Goal: Task Accomplishment & Management: Use online tool/utility

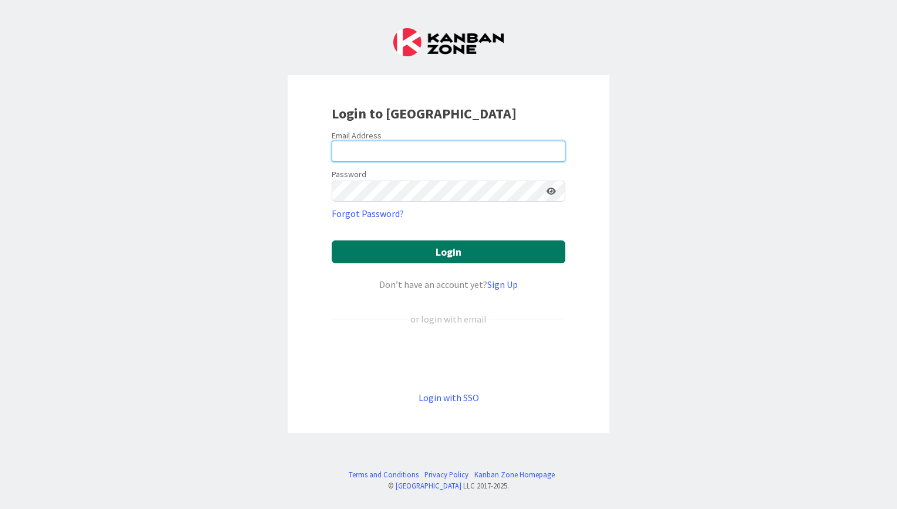
type input "[EMAIL_ADDRESS][DOMAIN_NAME]"
click at [488, 257] on button "Login" at bounding box center [449, 252] width 234 height 23
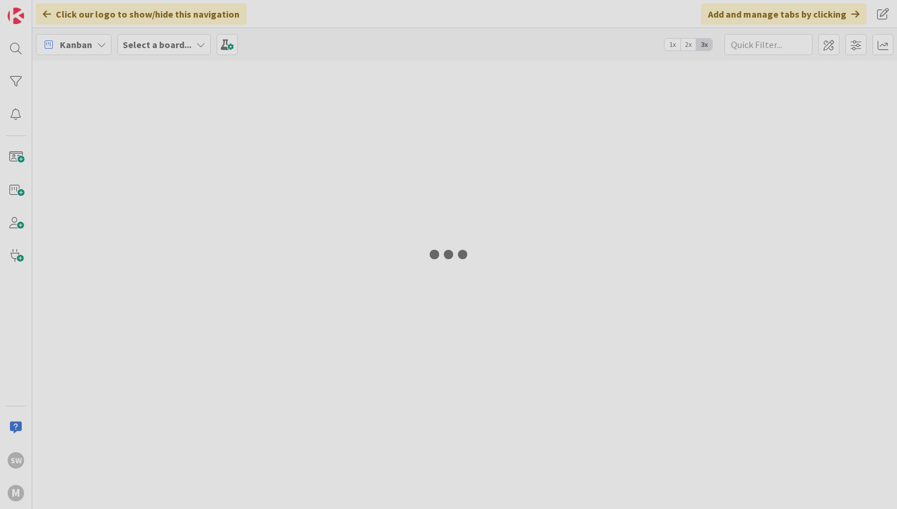
type input "[PERSON_NAME]"
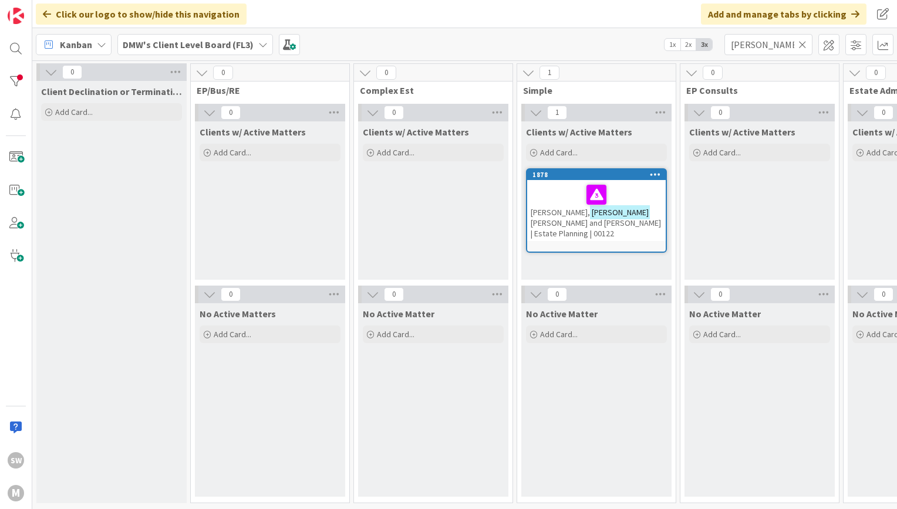
click at [258, 48] on icon at bounding box center [262, 44] width 9 height 9
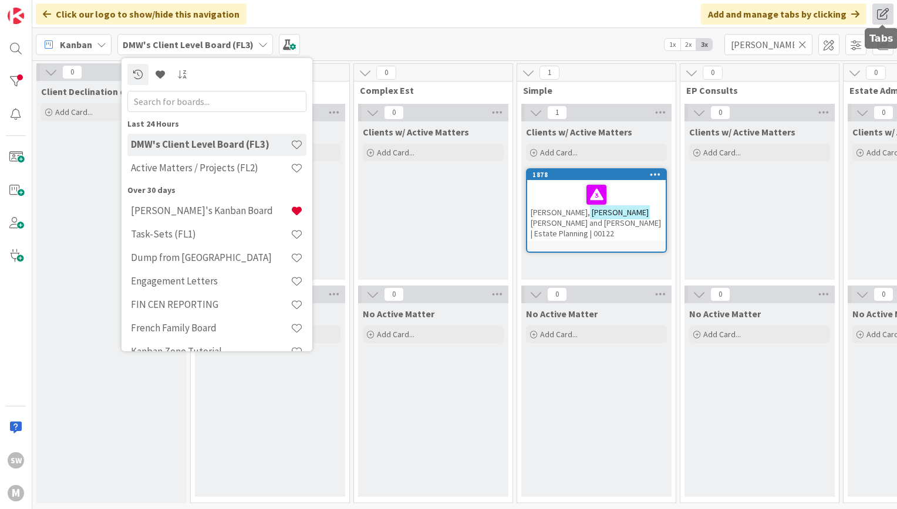
click at [880, 16] on span at bounding box center [882, 14] width 21 height 21
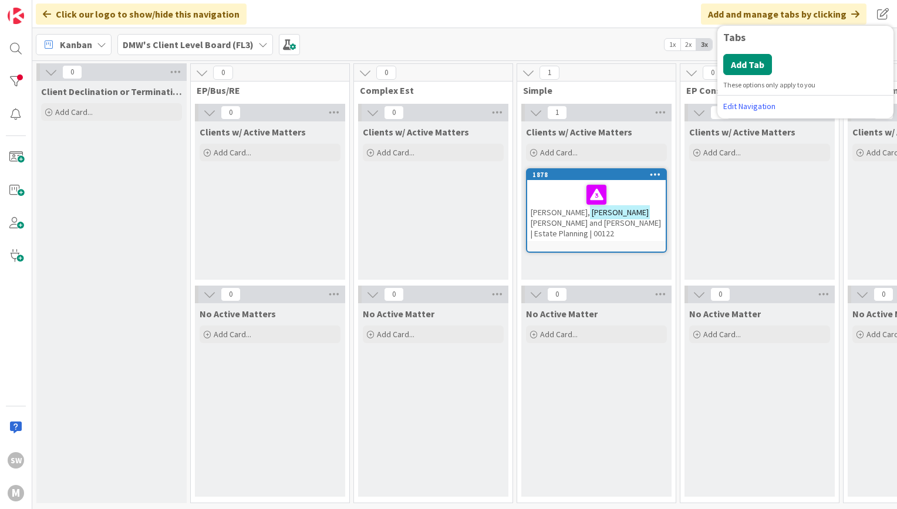
click at [896, 13] on div "Click our logo to show/hide this navigation Add and manage tabs by clicking Tab…" at bounding box center [464, 14] width 865 height 28
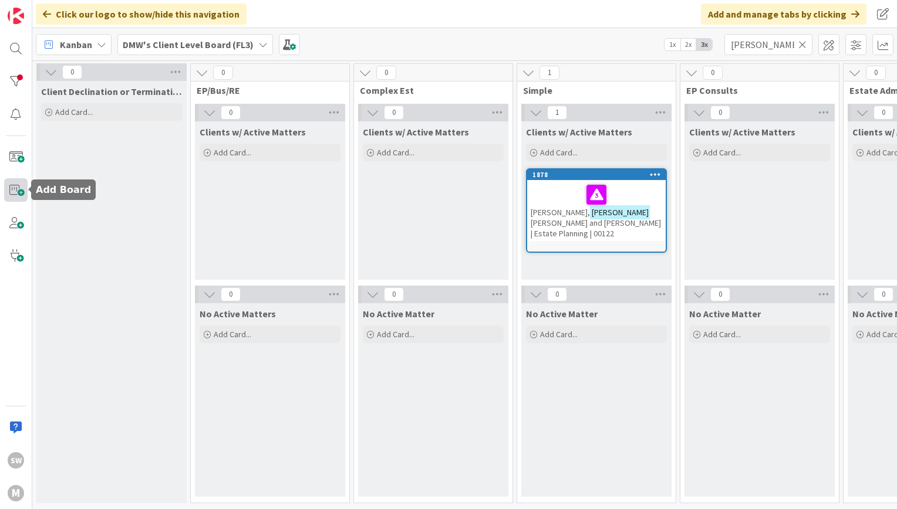
click at [16, 193] on span at bounding box center [15, 189] width 23 height 23
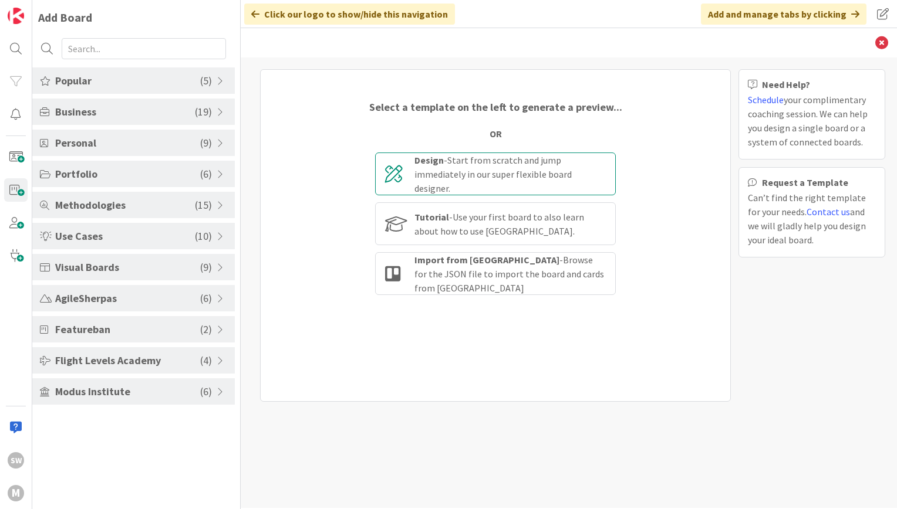
click at [441, 183] on div "Design - Start from scratch and jump immediately in our super flexible board de…" at bounding box center [509, 174] width 191 height 42
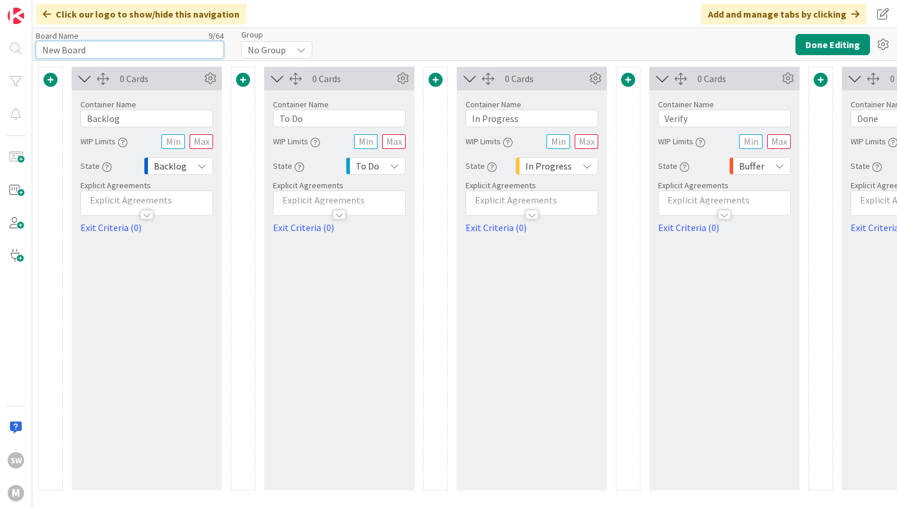
click at [206, 53] on input "New Board" at bounding box center [130, 50] width 188 height 18
type input "N"
type input "Schelzi - Estate Planning"
click at [177, 119] on input "Backlog" at bounding box center [146, 119] width 133 height 18
type input "B"
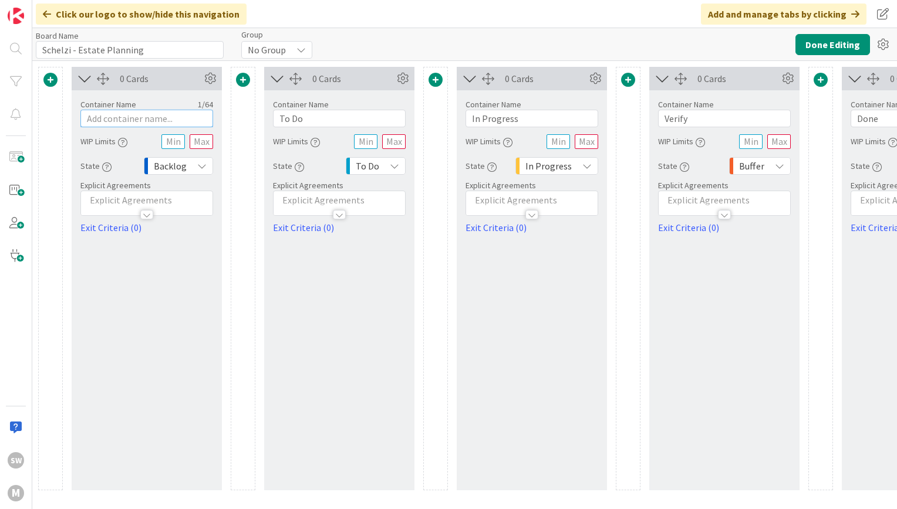
type input "W"
type input "Queue"
click at [191, 165] on div "Backlog" at bounding box center [178, 166] width 69 height 18
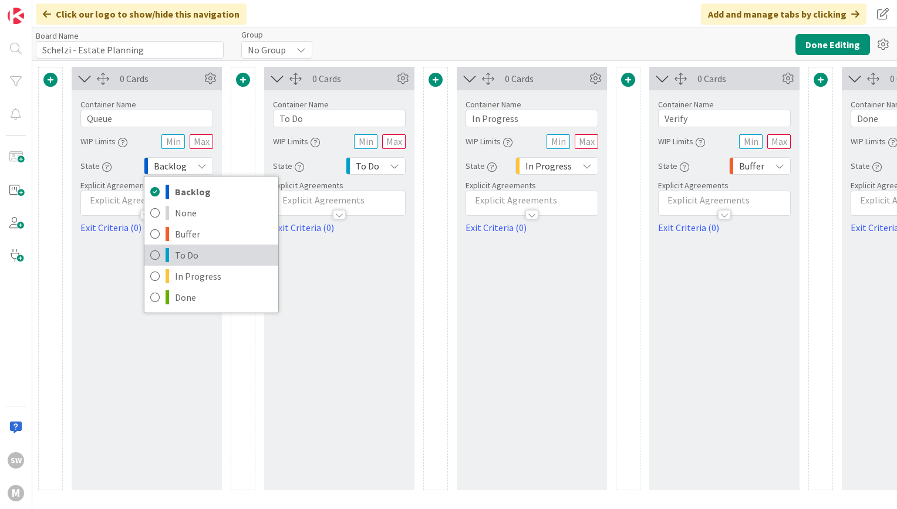
click at [187, 251] on span "To Do" at bounding box center [223, 256] width 97 height 18
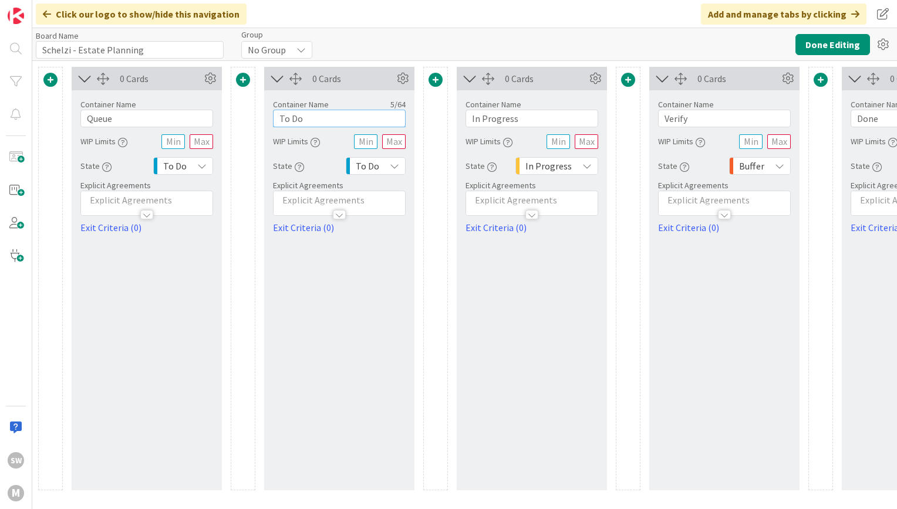
drag, startPoint x: 313, startPoint y: 119, endPoint x: 210, endPoint y: 124, distance: 104.0
click at [210, 124] on div "0 Cards Container Name 5 / 64 Queue WIP Limits State To Do Backlog None Buffer …" at bounding box center [531, 279] width 987 height 424
type input "Intake"
click at [393, 169] on icon at bounding box center [394, 165] width 9 height 9
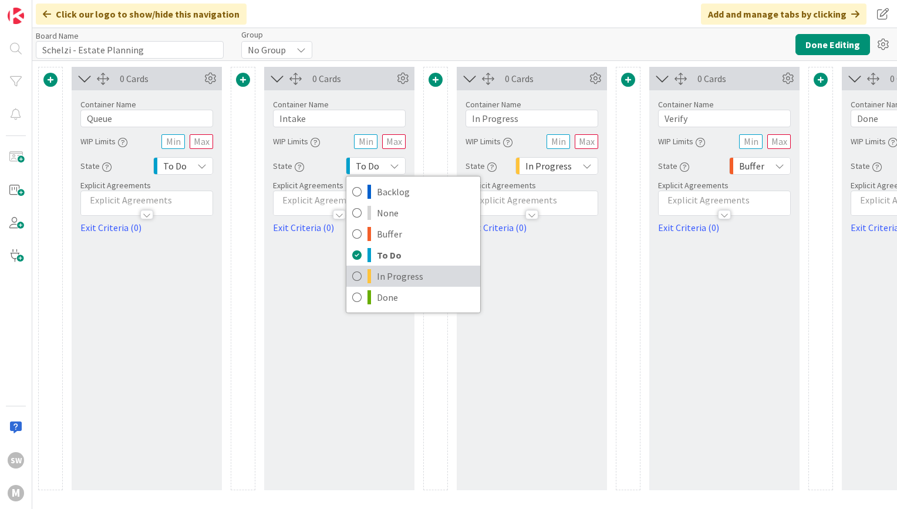
click at [393, 274] on span "In Progress" at bounding box center [425, 277] width 97 height 18
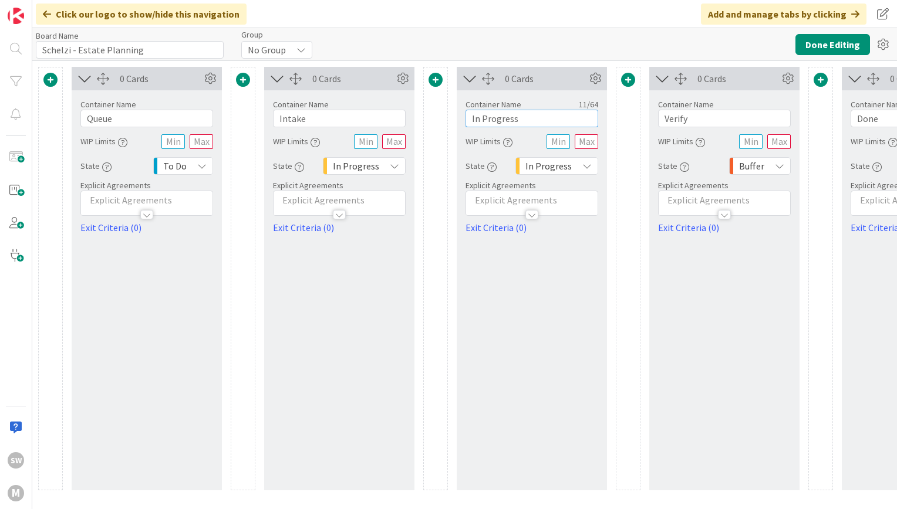
click at [514, 123] on input "In Progress" at bounding box center [531, 119] width 133 height 18
type input "I"
click at [556, 281] on div "0 Cards Container Name 8 / 64 Strategy WIP Limits State In Progress Explicit Ag…" at bounding box center [532, 279] width 150 height 424
click at [598, 74] on icon at bounding box center [595, 79] width 18 height 18
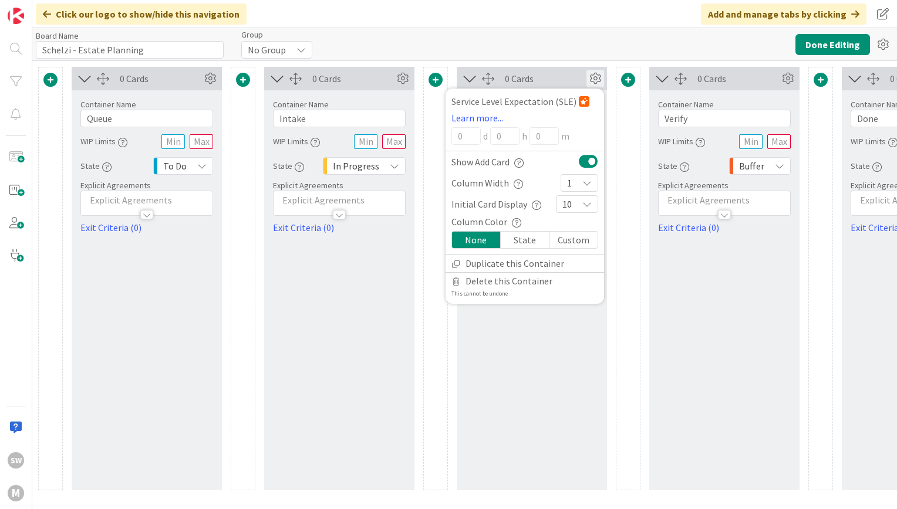
click at [559, 342] on div "0 Cards Service Level Expectation (SLE) Learn more... 0 d 0 h 0 m Show Add Card…" at bounding box center [532, 279] width 150 height 424
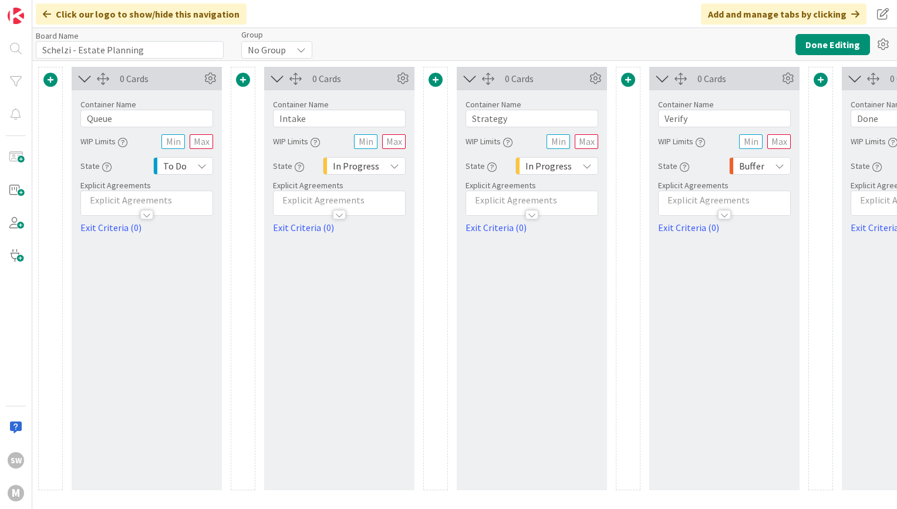
click at [627, 79] on span at bounding box center [628, 80] width 14 height 14
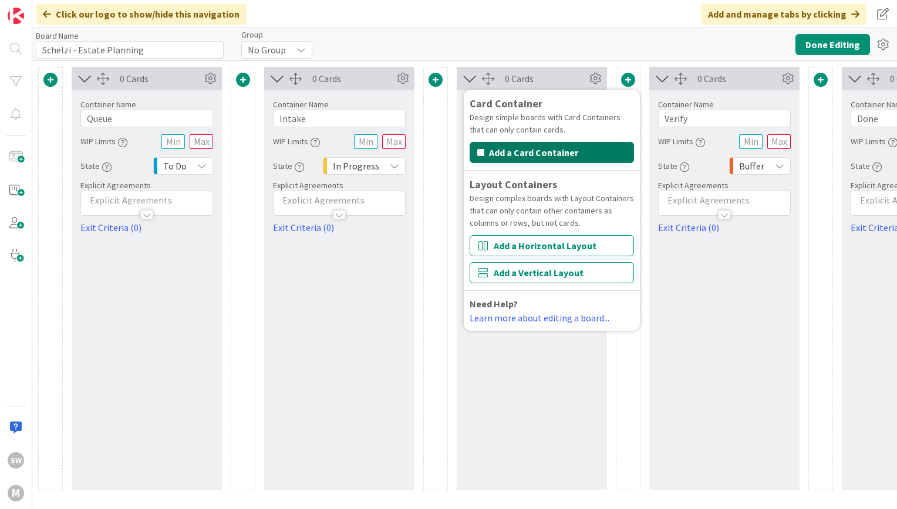
click at [600, 154] on button "Add a Card Container" at bounding box center [552, 152] width 164 height 21
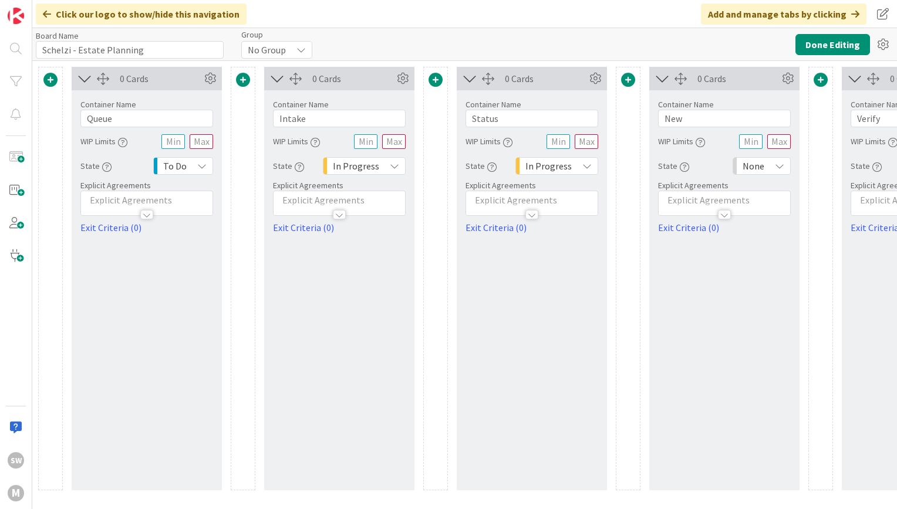
click at [529, 211] on div at bounding box center [531, 214] width 13 height 9
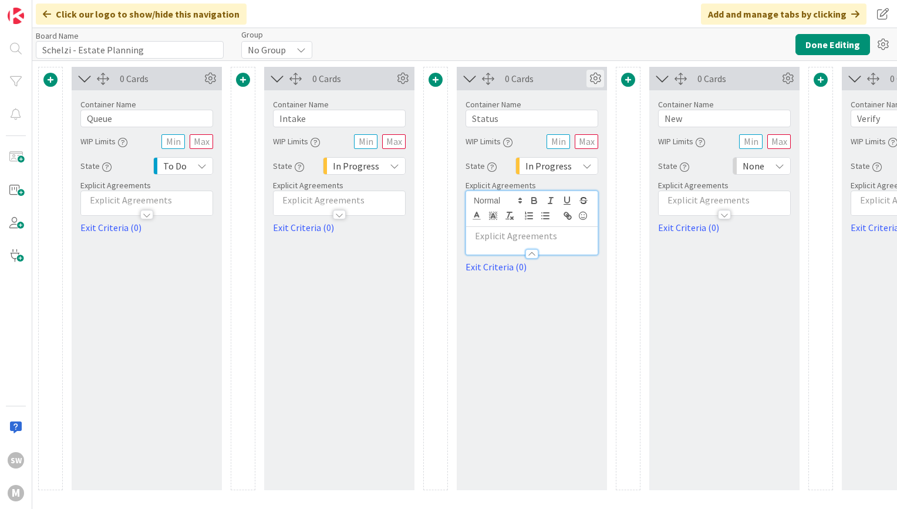
click at [600, 77] on icon at bounding box center [595, 79] width 18 height 18
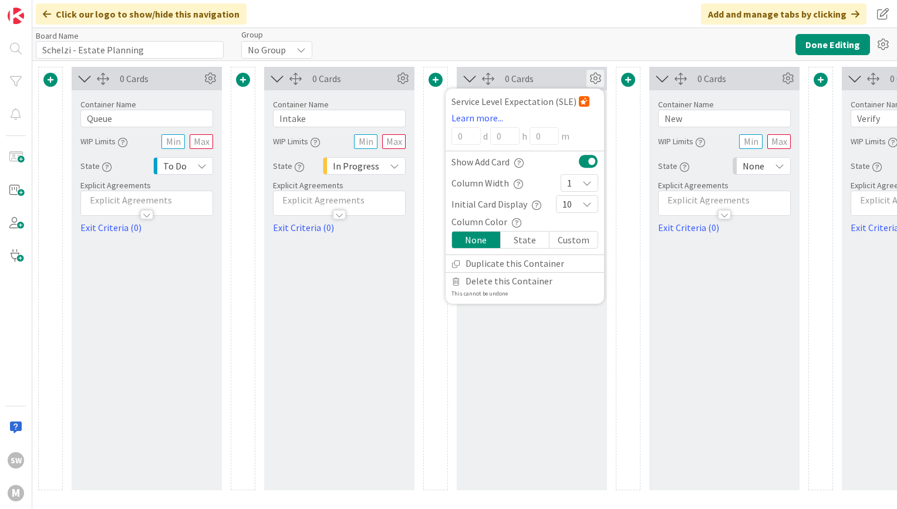
click at [578, 240] on div "Custom" at bounding box center [573, 240] width 48 height 16
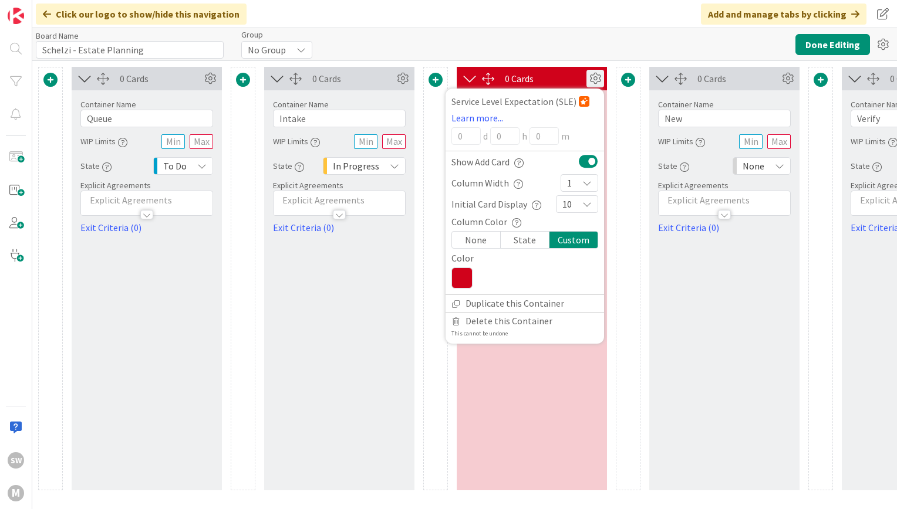
click at [538, 238] on div "State" at bounding box center [525, 240] width 49 height 16
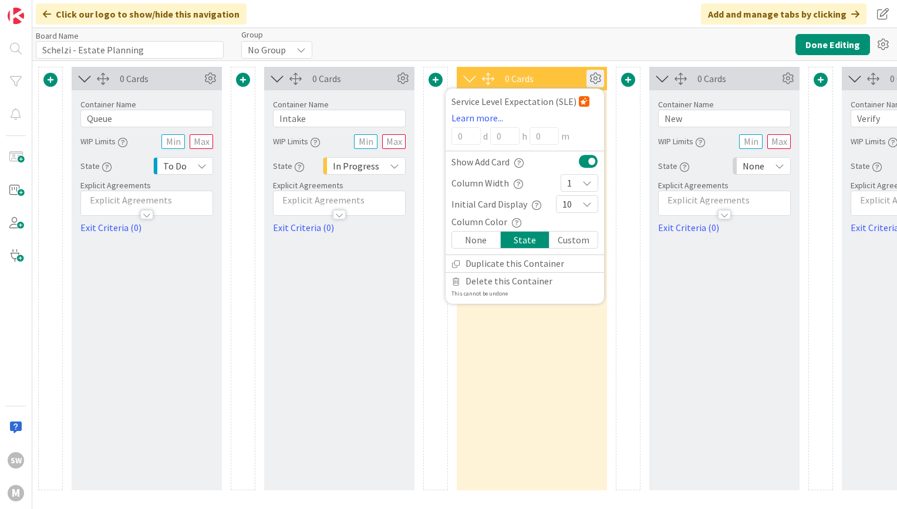
click at [473, 238] on div "None" at bounding box center [476, 240] width 49 height 16
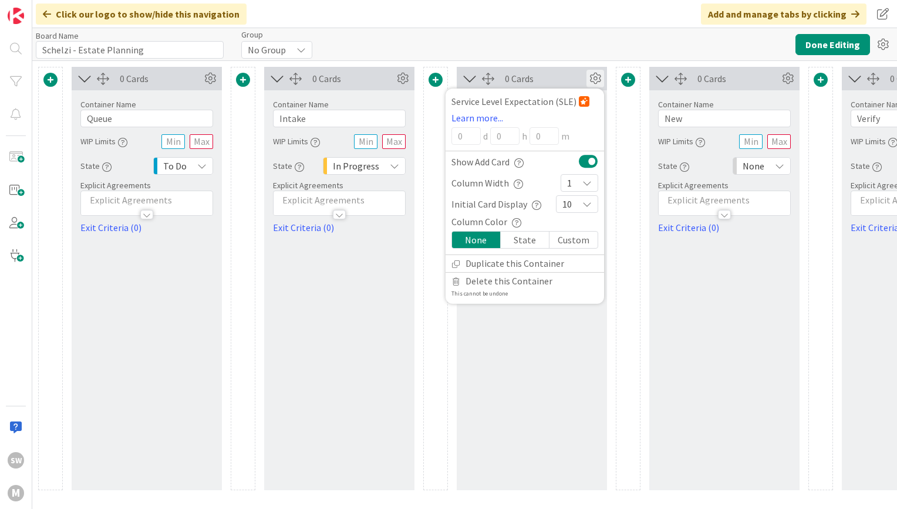
click at [597, 77] on icon at bounding box center [595, 79] width 18 height 18
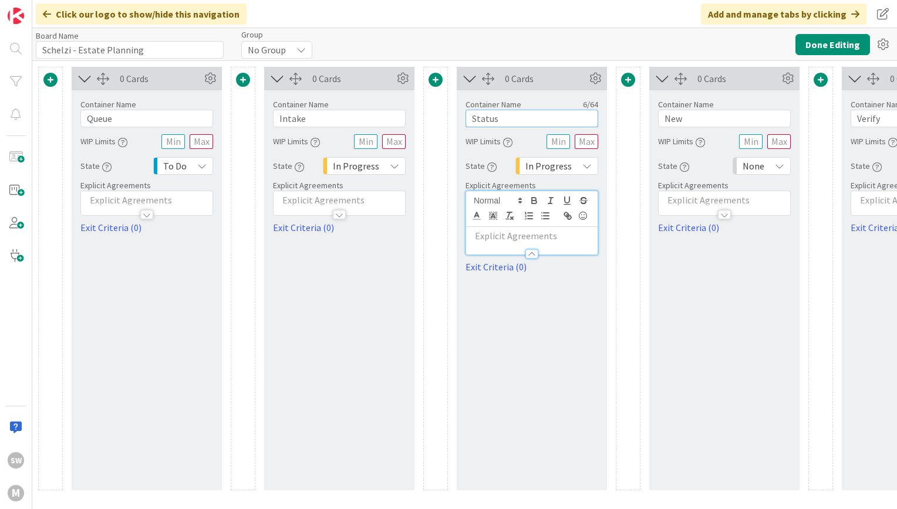
click at [544, 117] on input "Status" at bounding box center [531, 119] width 133 height 18
drag, startPoint x: 518, startPoint y: 117, endPoint x: 377, endPoint y: 129, distance: 141.3
click at [377, 129] on div "0 Cards Container Name 5 / 64 Queue WIP Limits State To Do Backlog None Buffer …" at bounding box center [628, 279] width 1180 height 424
type input "Strategy"
click at [725, 116] on input "New" at bounding box center [724, 119] width 133 height 18
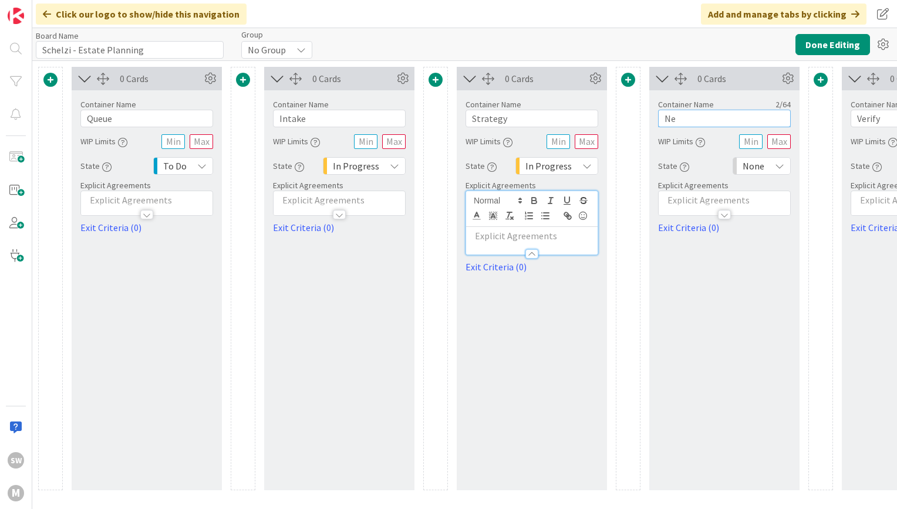
type input "N"
type input "Drafting and Revision"
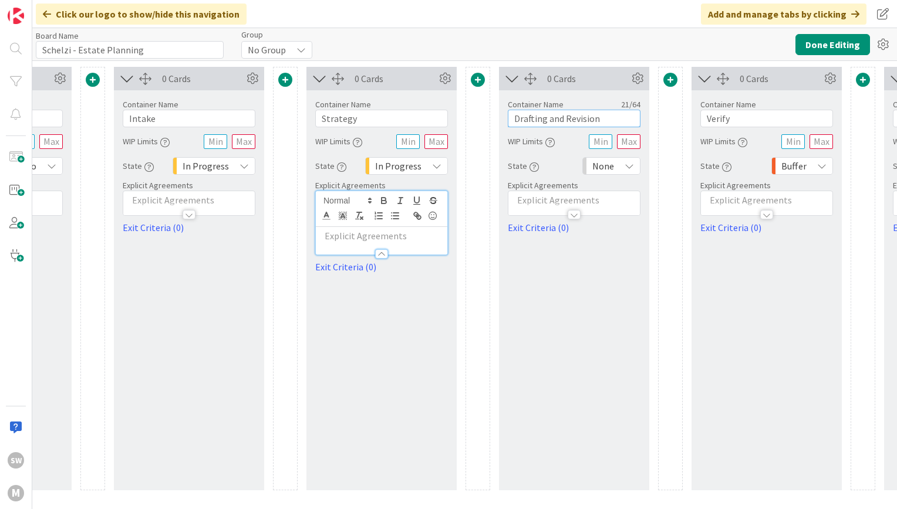
scroll to position [0, 155]
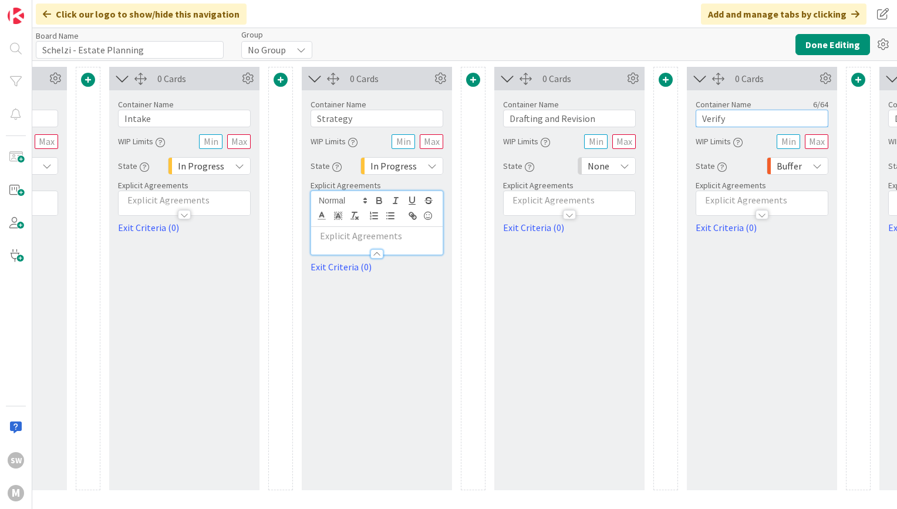
drag, startPoint x: 736, startPoint y: 120, endPoint x: 662, endPoint y: 117, distance: 74.6
click at [662, 117] on div "0 Cards Container Name 5 / 64 Queue WIP Limits State To Do Backlog None Buffer …" at bounding box center [473, 279] width 1180 height 424
type input "Execution"
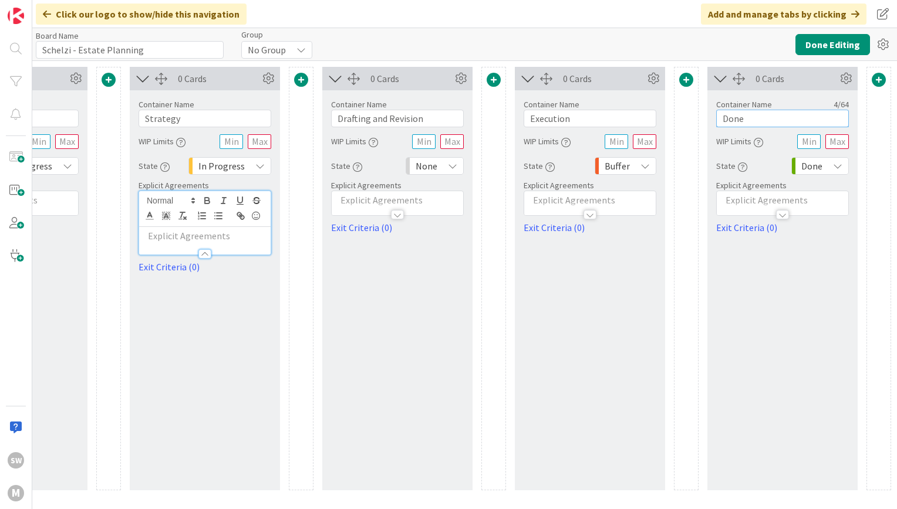
click at [754, 113] on input "Done" at bounding box center [782, 119] width 133 height 18
type input "D"
type input "R"
type input "Filing and Recording"
click at [883, 80] on span at bounding box center [879, 80] width 14 height 14
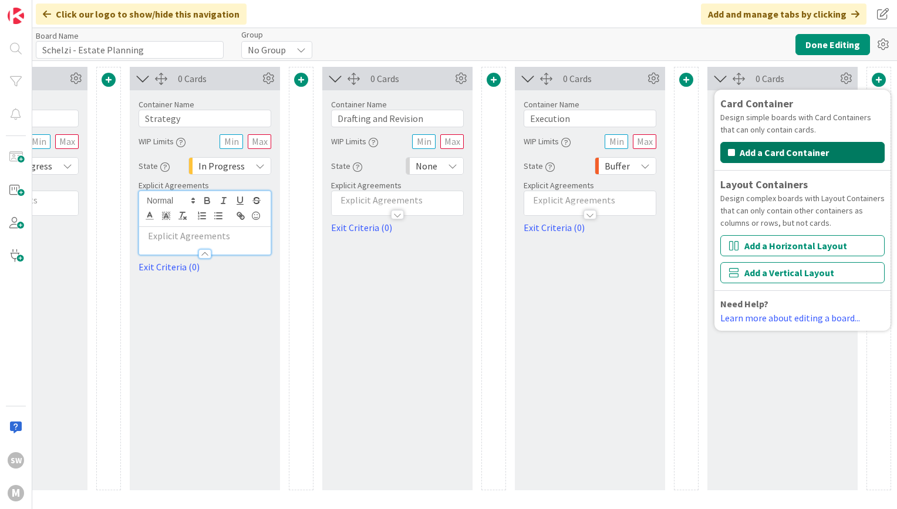
click at [836, 150] on button "Add a Card Container" at bounding box center [802, 152] width 164 height 21
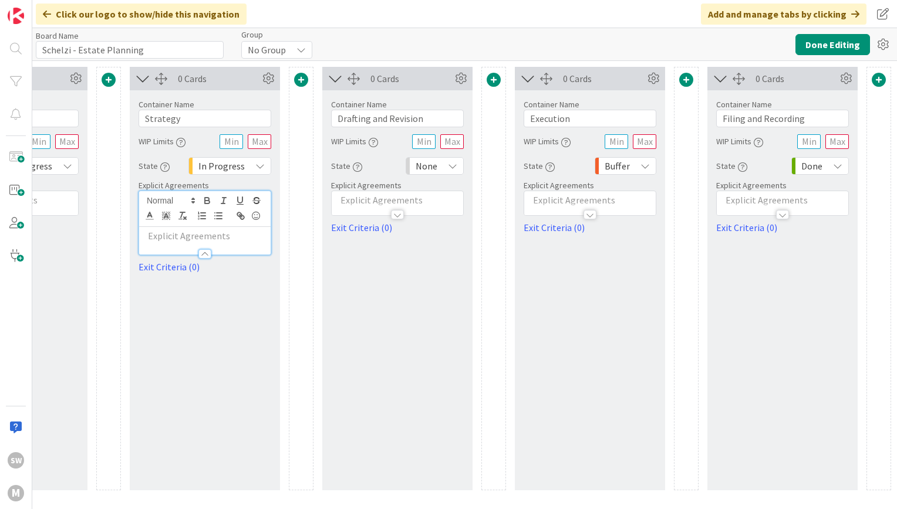
scroll to position [0, 519]
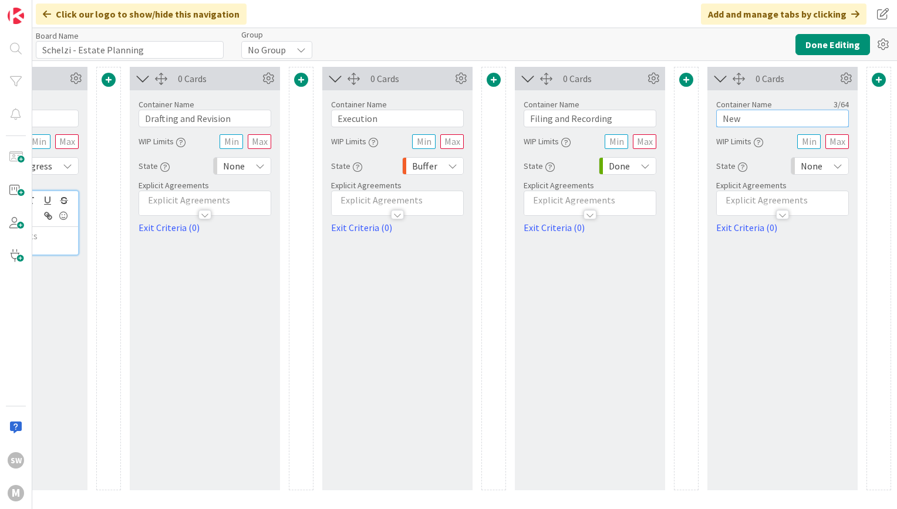
drag, startPoint x: 746, startPoint y: 122, endPoint x: 694, endPoint y: 118, distance: 52.4
click at [694, 118] on div "0 Cards Container Name 5 / 64 Queue WIP Limits State To Do Backlog None Buffer …" at bounding box center [205, 279] width 1372 height 424
type input "Close Out"
click at [841, 40] on button "Done Editing" at bounding box center [832, 44] width 75 height 21
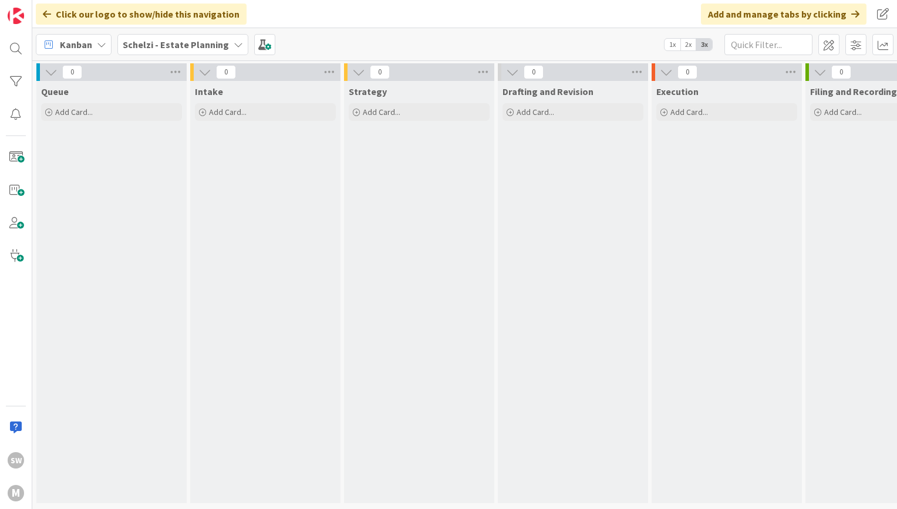
scroll to position [0, 288]
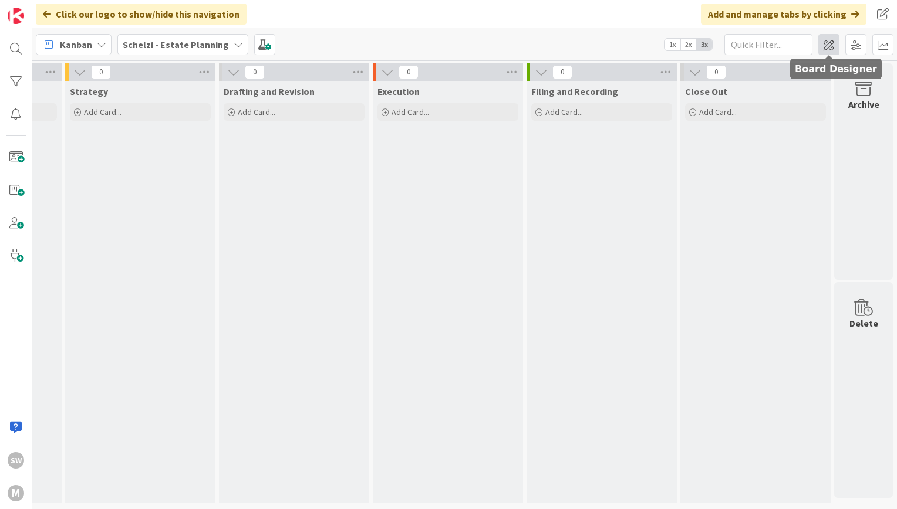
click at [831, 44] on span at bounding box center [828, 44] width 21 height 21
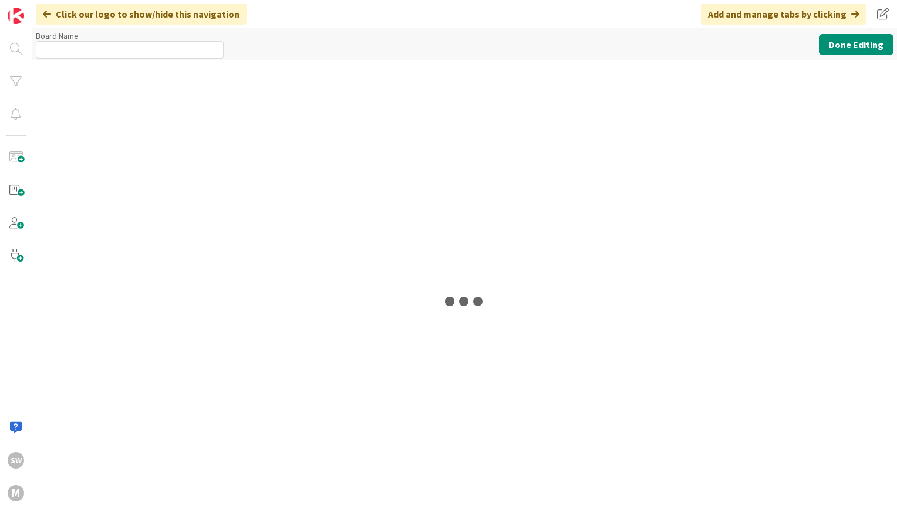
type input "Schelzi - Estate Planning"
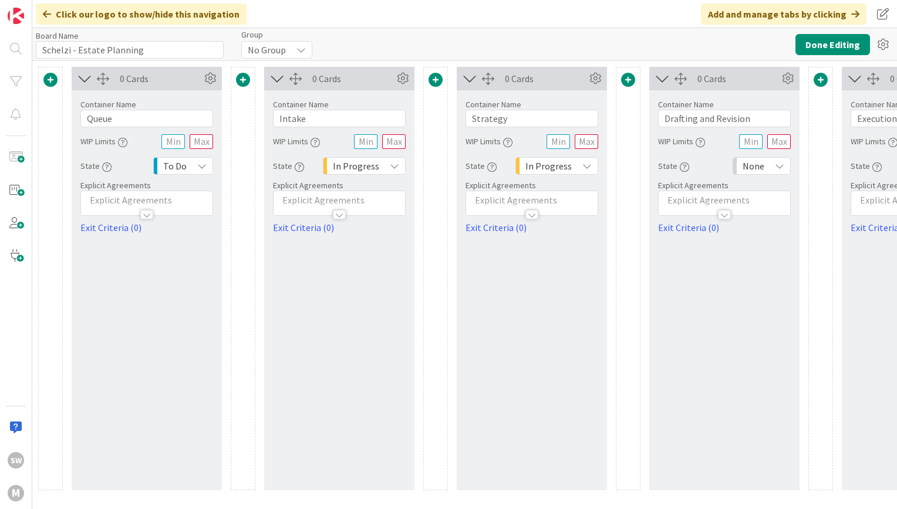
scroll to position [0, 519]
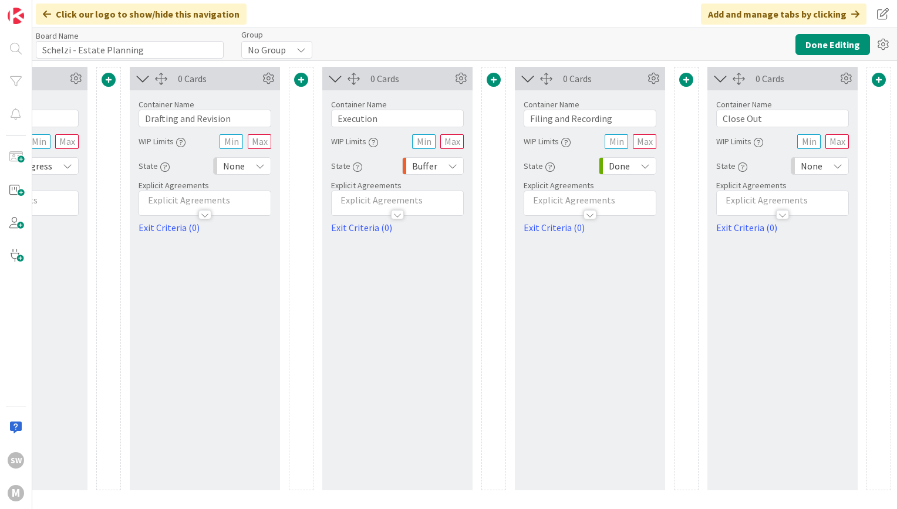
click at [880, 83] on span at bounding box center [879, 80] width 14 height 14
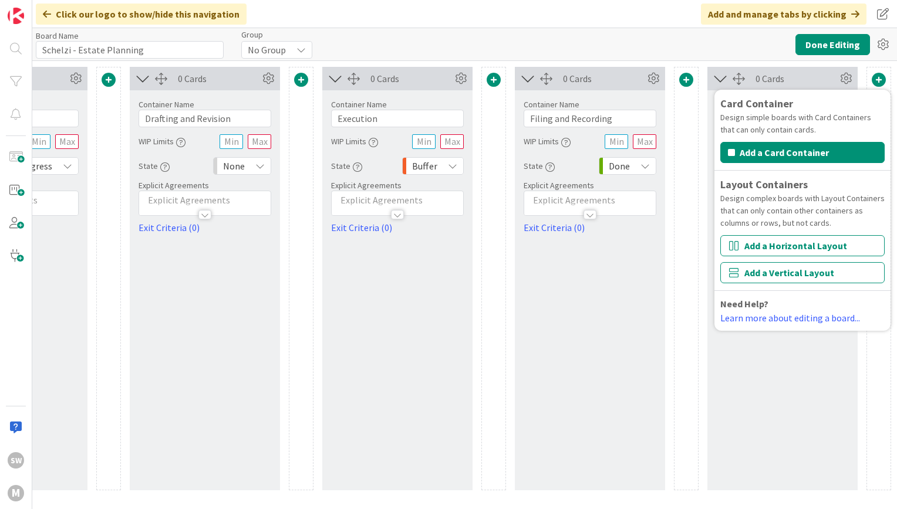
click at [817, 164] on div "Card Container Design simple boards with Card Containers that can only contain …" at bounding box center [802, 211] width 164 height 230
click at [814, 153] on button "Add a Card Container" at bounding box center [802, 152] width 164 height 21
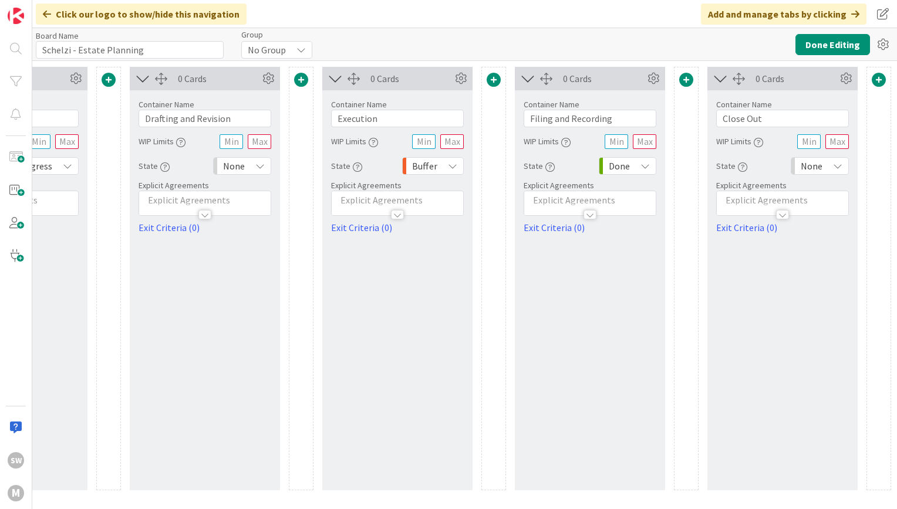
click at [879, 77] on span at bounding box center [879, 80] width 14 height 14
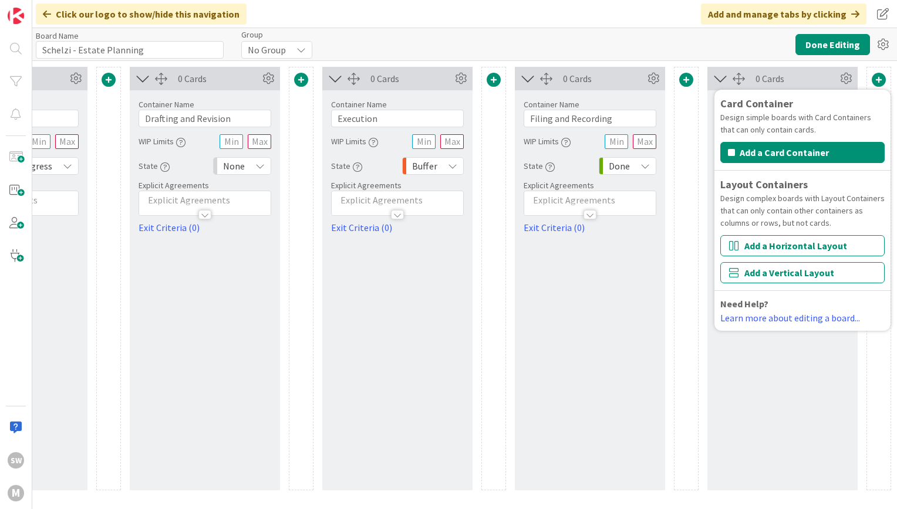
click at [731, 450] on div "0 Cards Container Name 9 / 64 Close Out WIP Limits State None Explicit Agreemen…" at bounding box center [782, 279] width 150 height 424
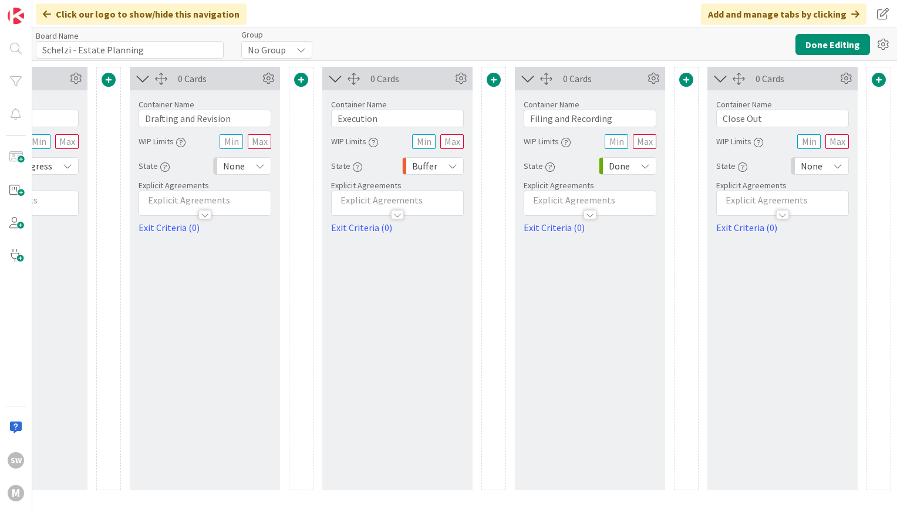
scroll to position [0, 712]
drag, startPoint x: 751, startPoint y: 122, endPoint x: 676, endPoint y: 121, distance: 75.7
click at [676, 121] on div "0 Cards Container Name 5 / 64 Queue WIP Limits State To Do Explicit Agreements …" at bounding box center [108, 279] width 1565 height 424
click at [824, 172] on div "None" at bounding box center [820, 166] width 58 height 18
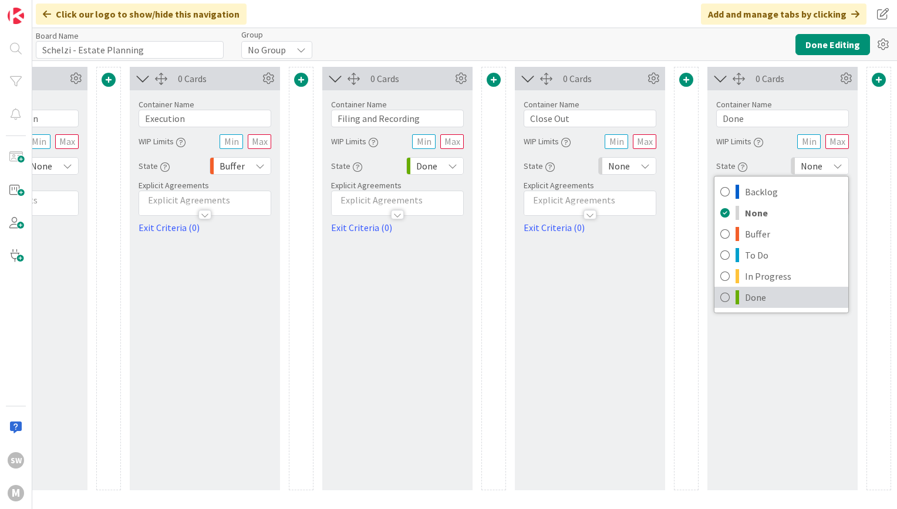
click at [810, 288] on link "Done" at bounding box center [781, 297] width 134 height 21
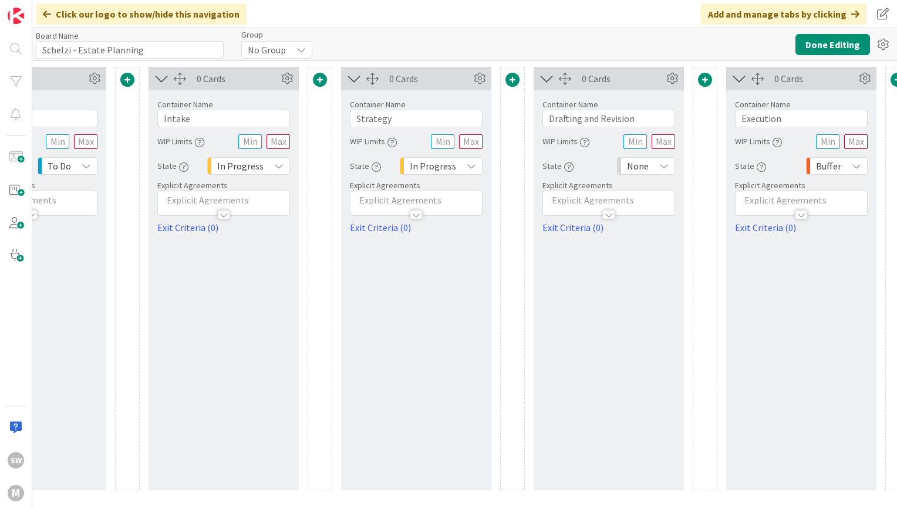
scroll to position [0, 0]
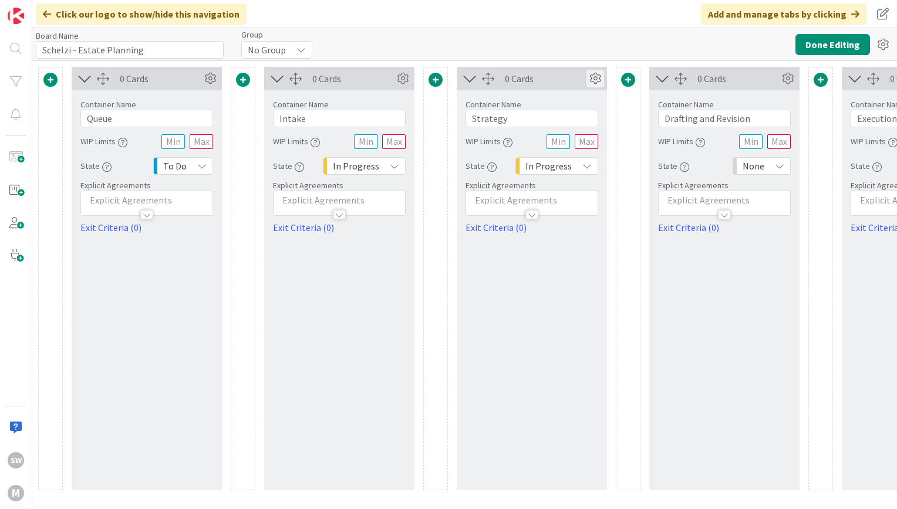
click at [590, 77] on icon at bounding box center [595, 79] width 18 height 18
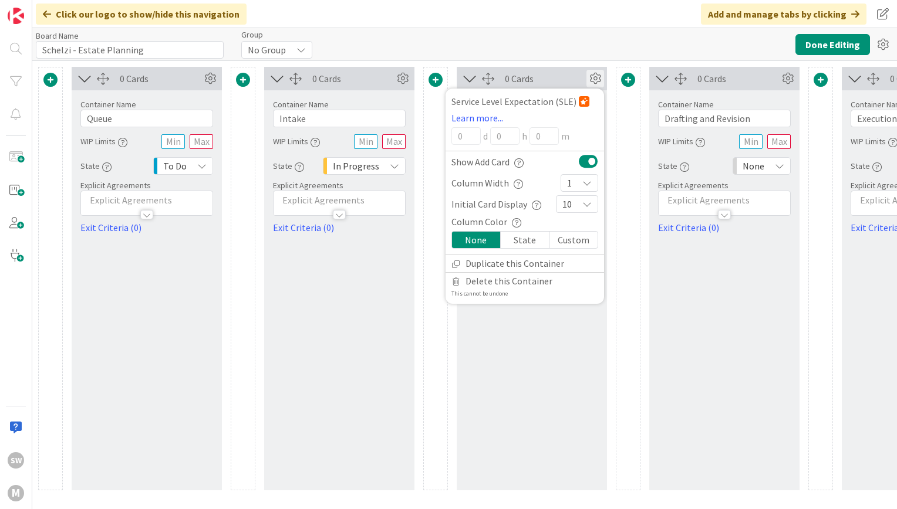
click at [596, 74] on icon at bounding box center [595, 79] width 18 height 18
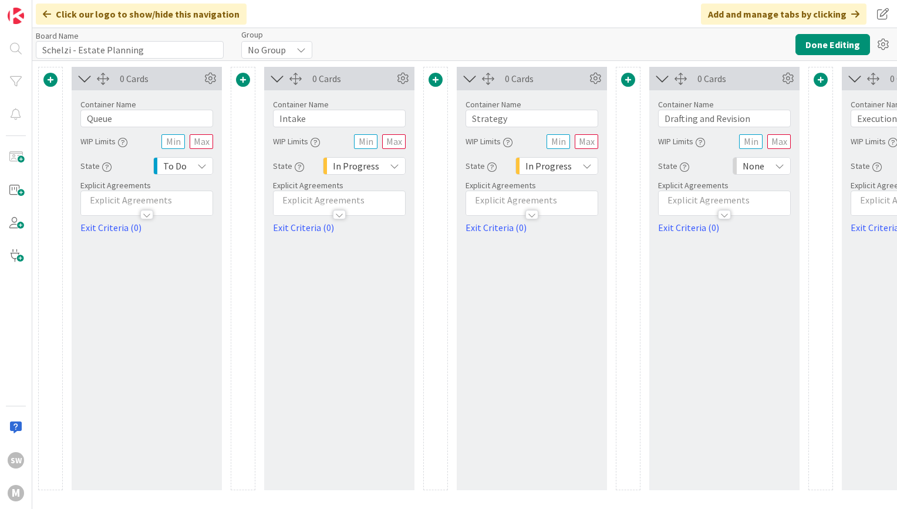
click at [540, 306] on div "0 Cards Service Level Expectation (SLE) Learn more... 0 d 0 h 0 m Show Add Card…" at bounding box center [532, 279] width 150 height 424
click at [625, 84] on span at bounding box center [628, 80] width 14 height 14
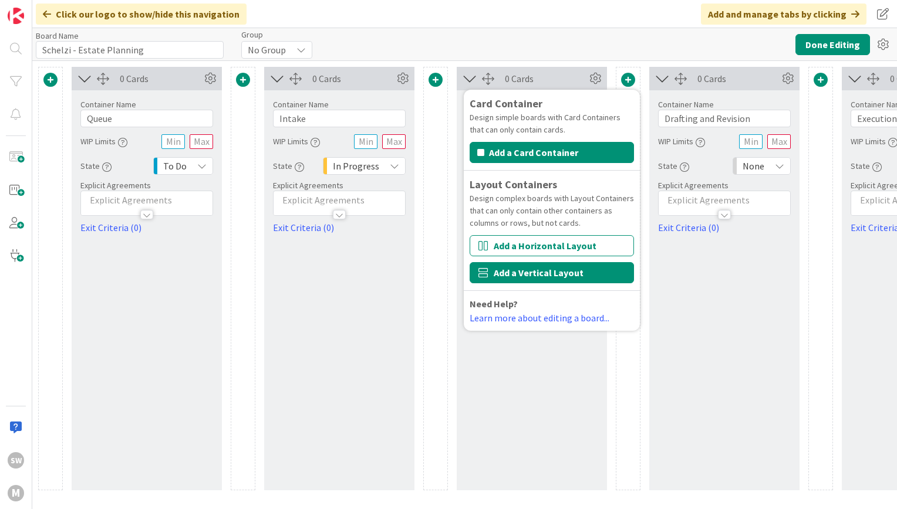
click at [595, 278] on button "Add a Vertical Layout" at bounding box center [552, 272] width 164 height 21
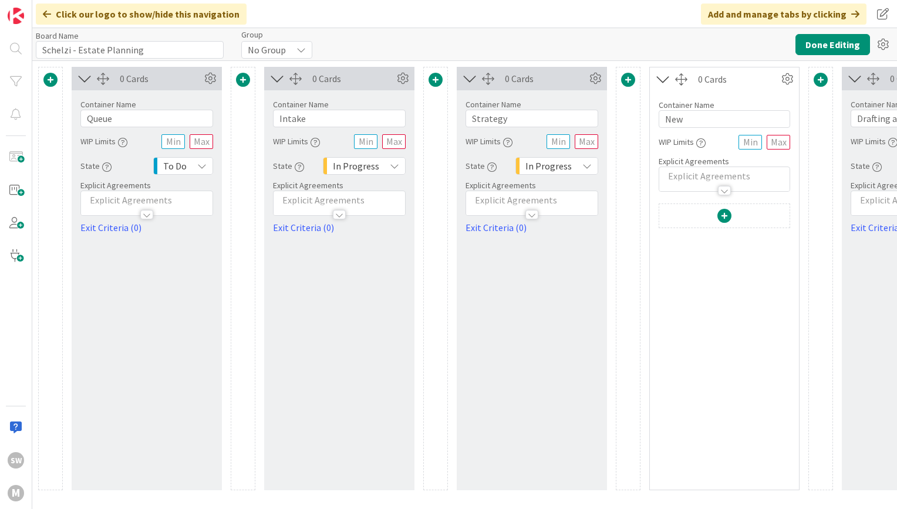
click at [595, 278] on div "0 Cards Service Level Expectation (SLE) Learn more... 0 d 0 h 0 m Show Add Card…" at bounding box center [532, 279] width 150 height 424
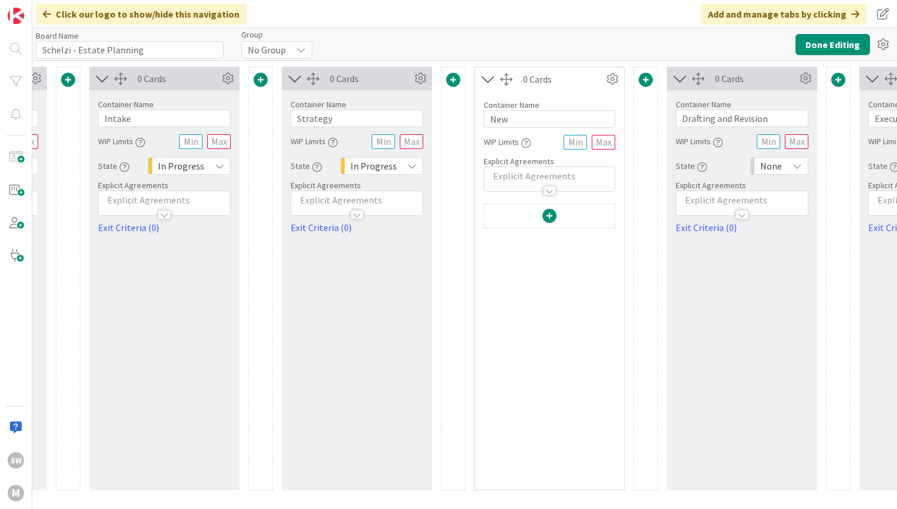
scroll to position [0, 238]
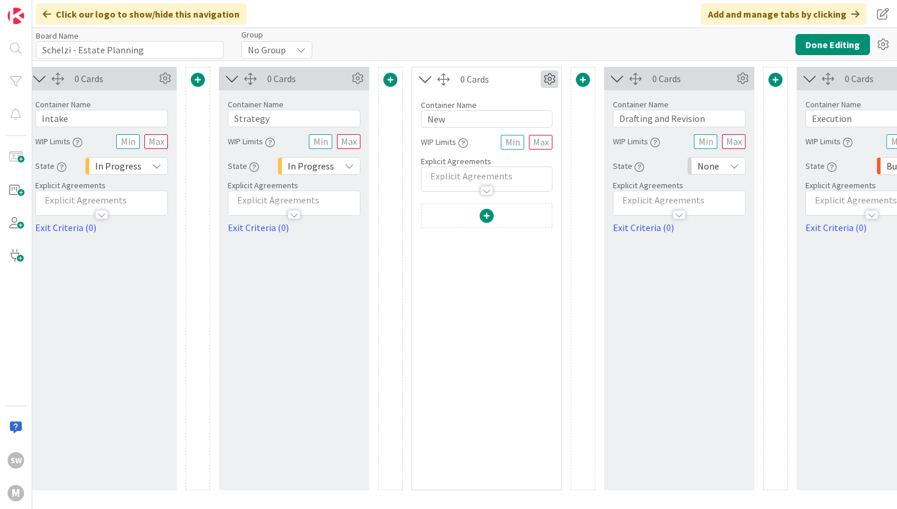
type input "New"
click at [551, 81] on icon at bounding box center [550, 79] width 18 height 18
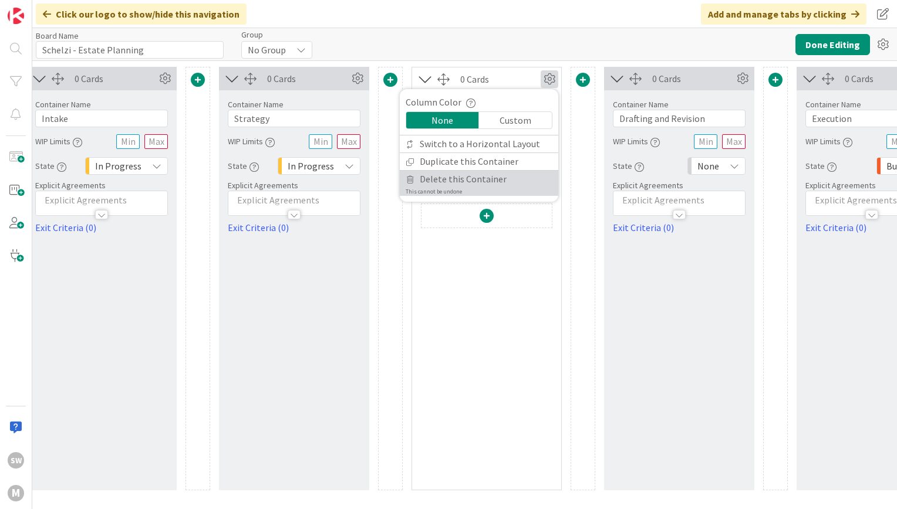
click at [519, 177] on link "Delete this Container This cannot be undone" at bounding box center [479, 183] width 158 height 25
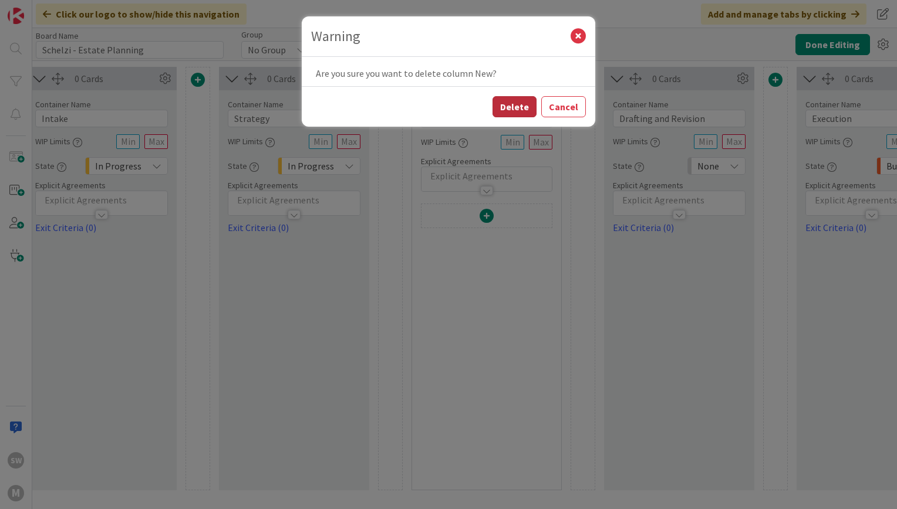
click at [511, 110] on button "Delete" at bounding box center [514, 106] width 44 height 21
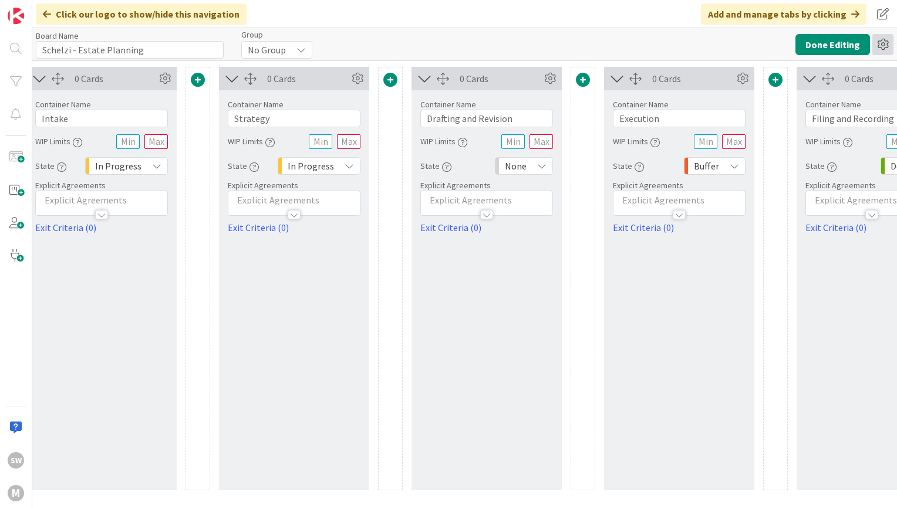
click at [883, 40] on icon at bounding box center [882, 44] width 21 height 21
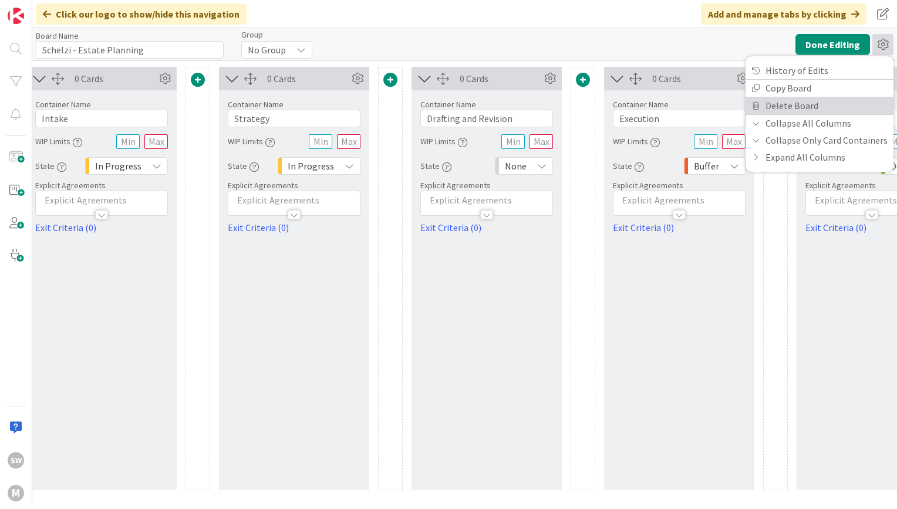
click at [865, 100] on link "Delete Board" at bounding box center [819, 105] width 148 height 17
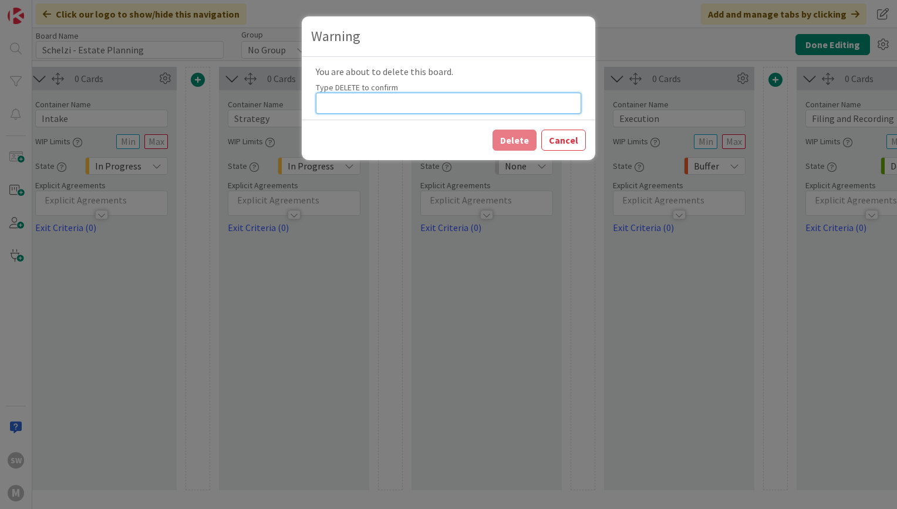
click at [469, 111] on input at bounding box center [448, 103] width 265 height 21
type input "DELETE"
click at [507, 136] on button "Delete" at bounding box center [514, 140] width 44 height 21
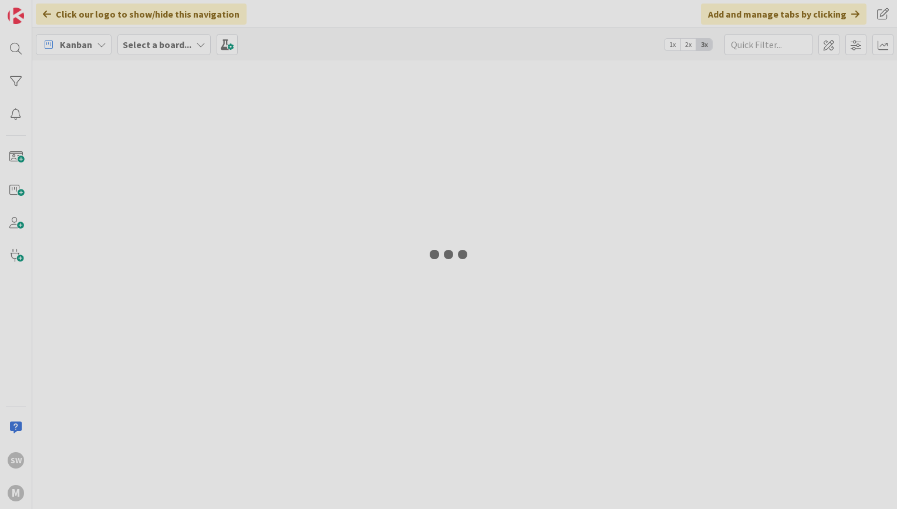
type input "[PERSON_NAME]"
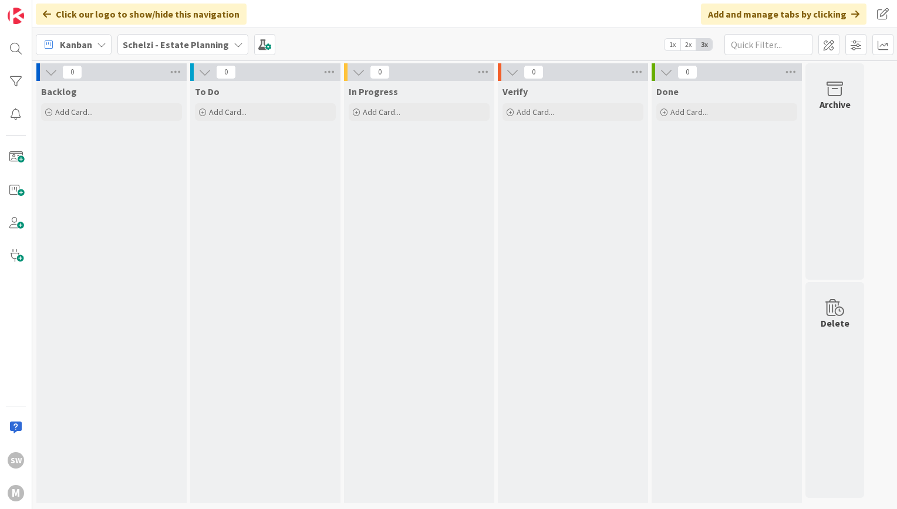
click at [234, 41] on icon at bounding box center [238, 44] width 9 height 9
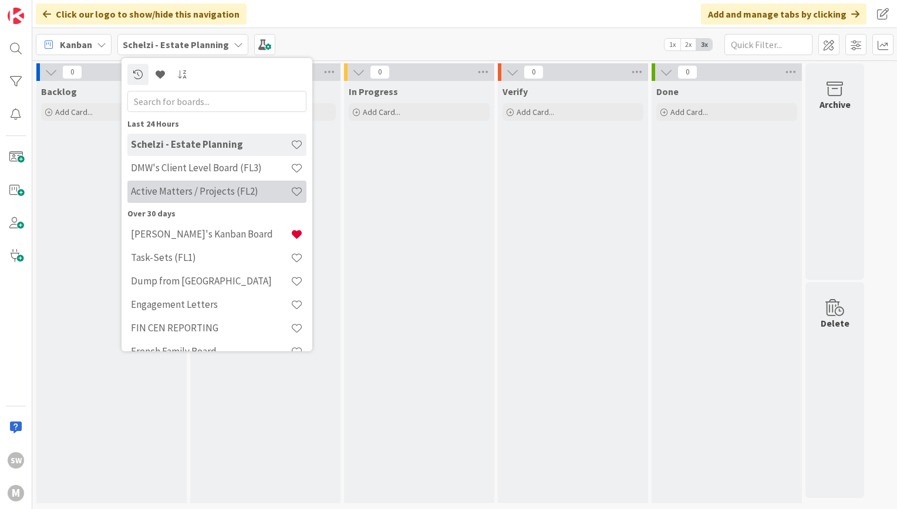
click at [217, 193] on h4 "Active Matters / Projects (FL2)" at bounding box center [211, 191] width 160 height 12
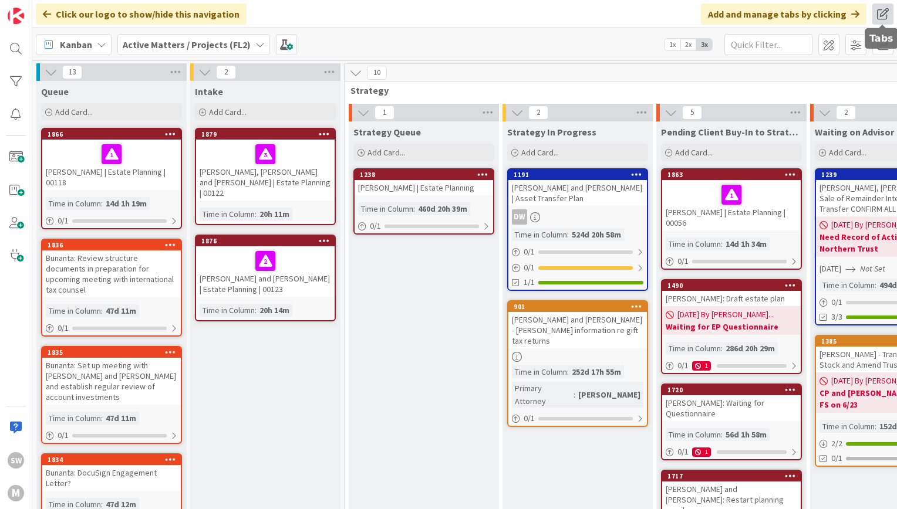
click at [880, 12] on span at bounding box center [882, 14] width 21 height 21
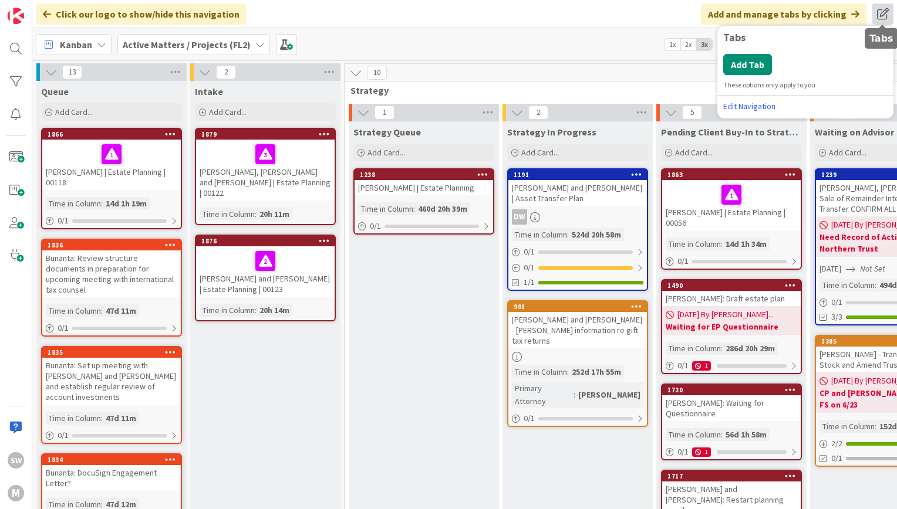
click at [880, 12] on span at bounding box center [882, 14] width 21 height 21
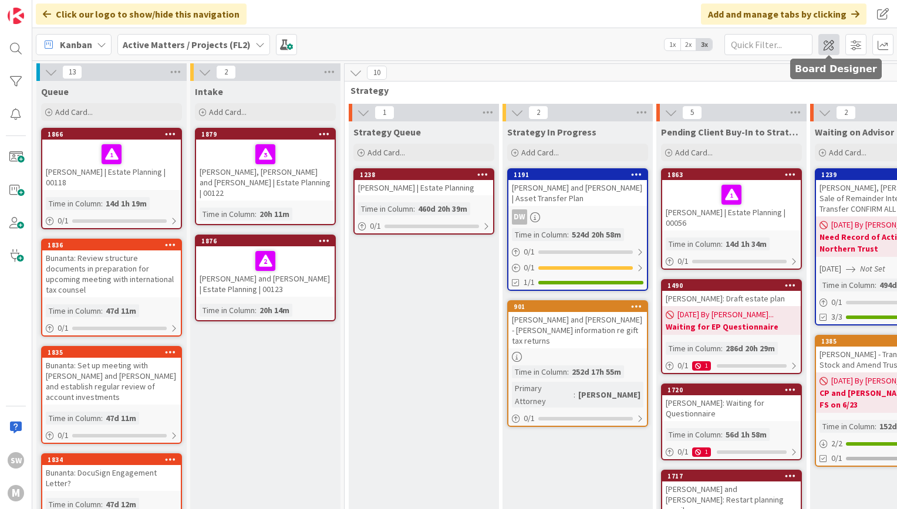
click at [828, 41] on span at bounding box center [828, 44] width 21 height 21
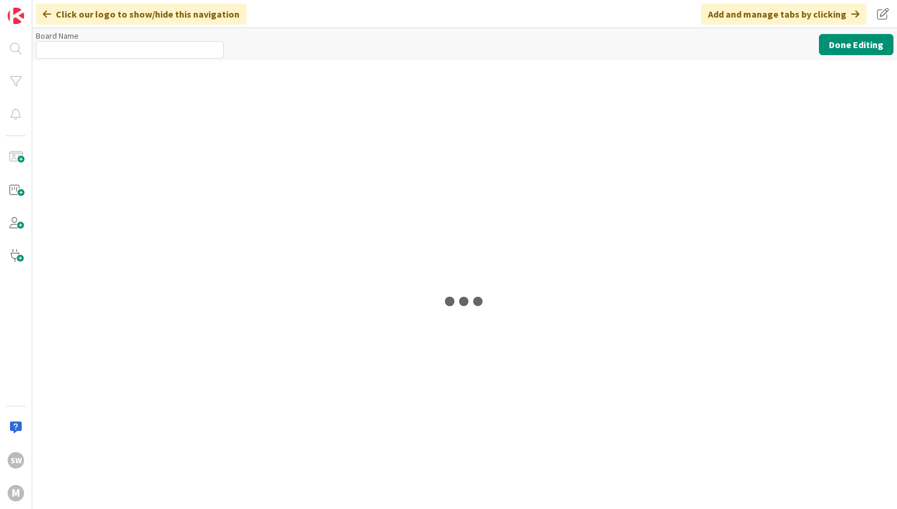
type input "Active Matters / Projects (FL2)"
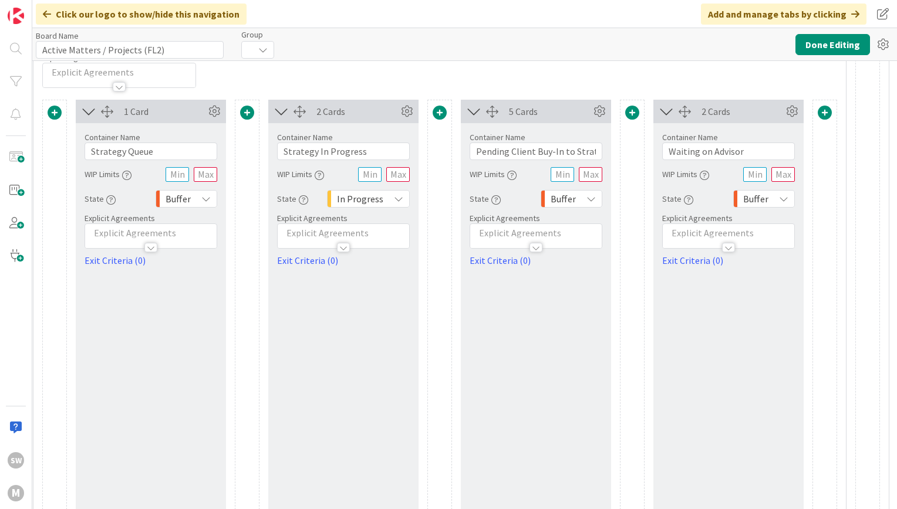
scroll to position [101, 424]
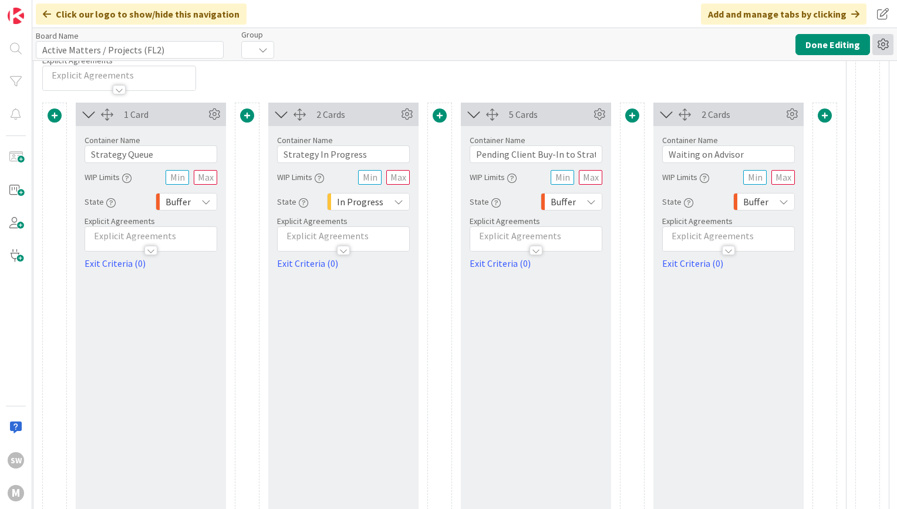
click at [889, 42] on icon at bounding box center [882, 44] width 21 height 21
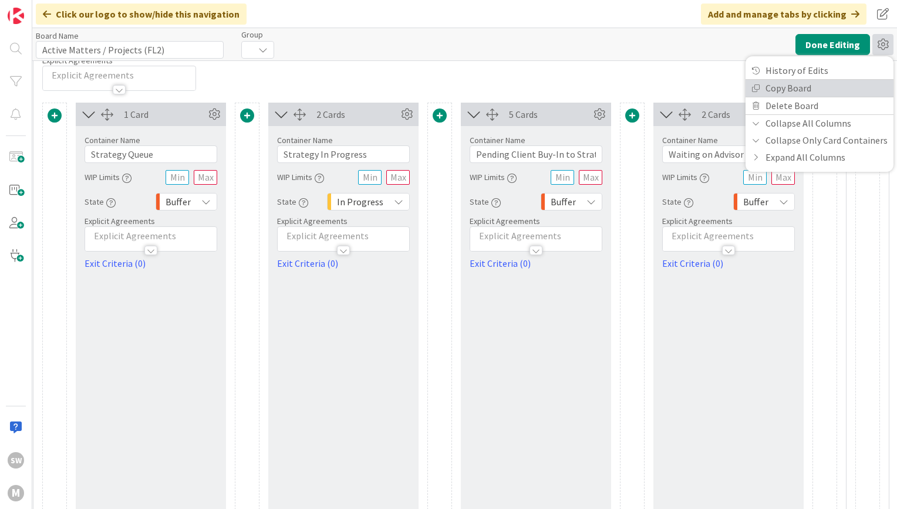
click at [846, 85] on link "Copy Board" at bounding box center [819, 88] width 148 height 17
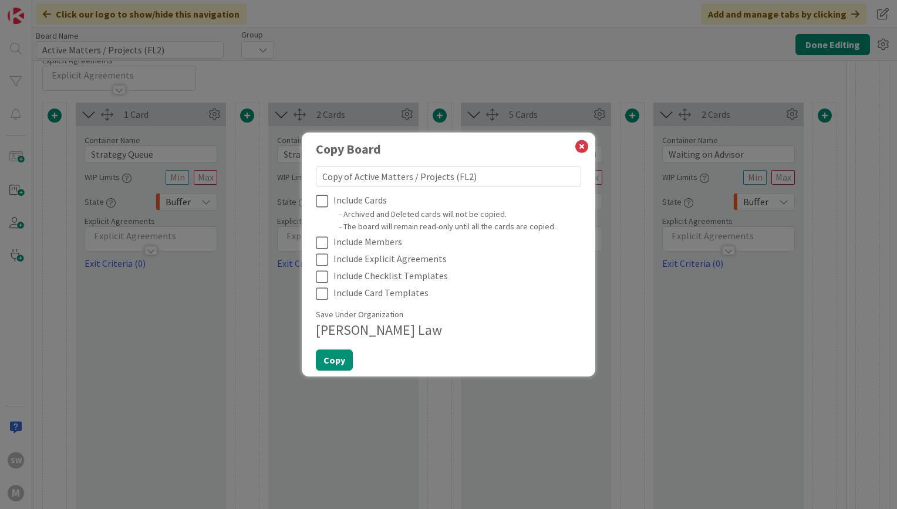
type textarea "x"
type textarea "Copy of Active Matters / Projects (FL2)"
type textarea "x"
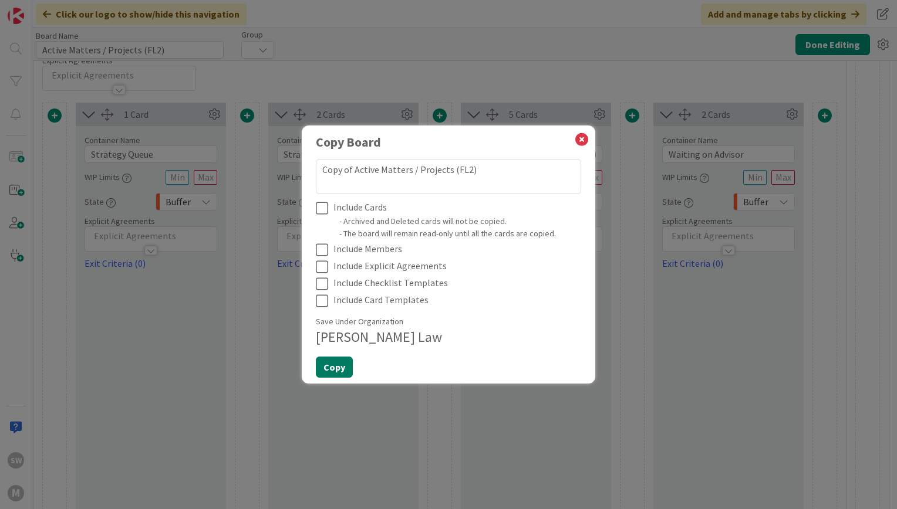
type textarea "Copy of Active Matters / Projects (FL2)"
click at [332, 368] on button "Copy" at bounding box center [334, 367] width 37 height 21
type textarea "x"
type input "Copy of Active Matters / Projects (FL2)"
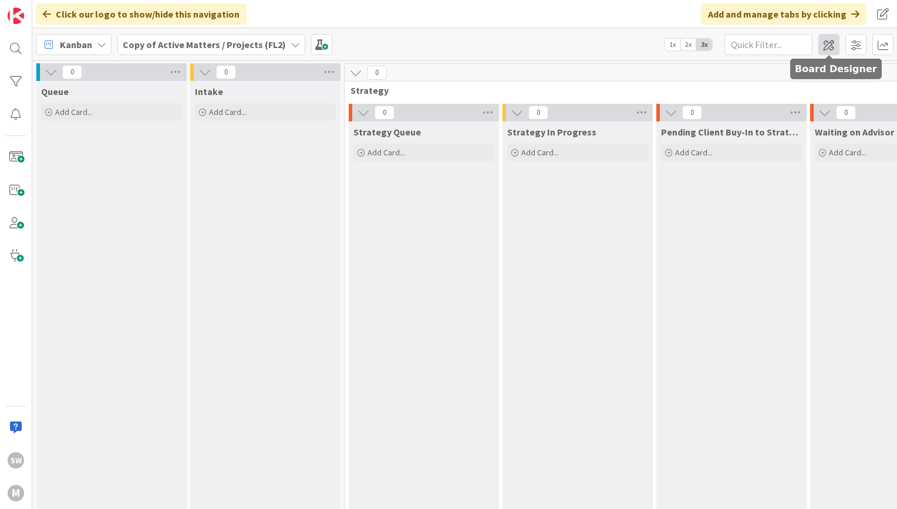
click at [827, 45] on span at bounding box center [828, 44] width 21 height 21
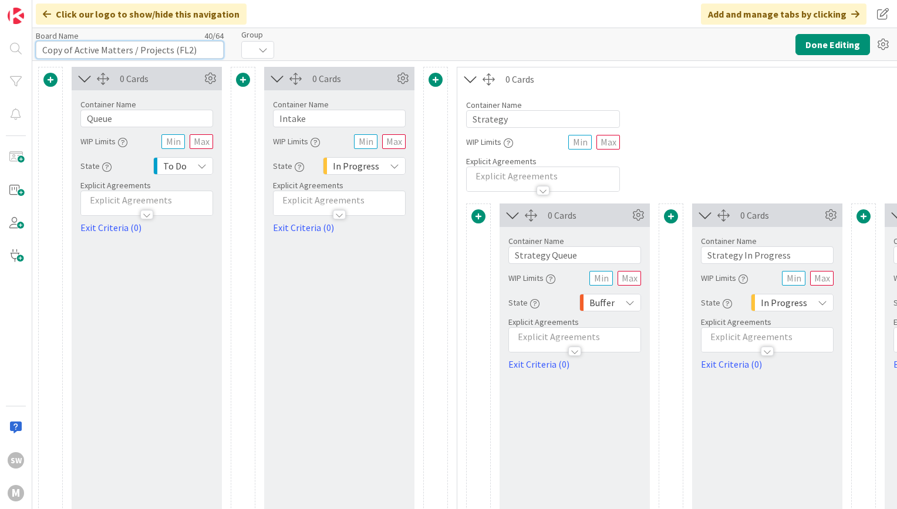
click at [117, 47] on input "Copy of Active Matters / Projects (FL2)" at bounding box center [130, 50] width 188 height 18
drag, startPoint x: 210, startPoint y: 52, endPoint x: 0, endPoint y: 29, distance: 211.4
click at [0, 29] on html "SW M Click our logo to show/hide this navigation Add and manage tabs by clickin…" at bounding box center [448, 254] width 897 height 509
type input "a"
type input "A"
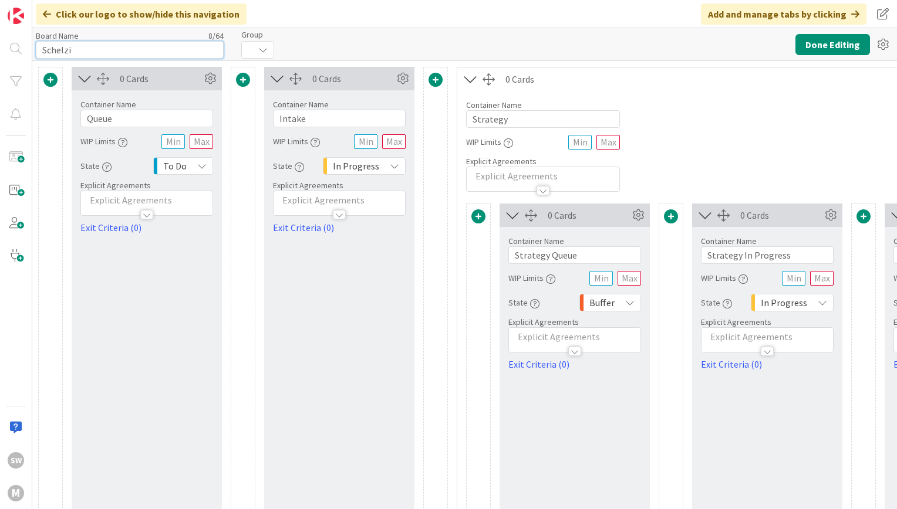
type input "Schelzi"
click at [259, 44] on div at bounding box center [257, 50] width 33 height 18
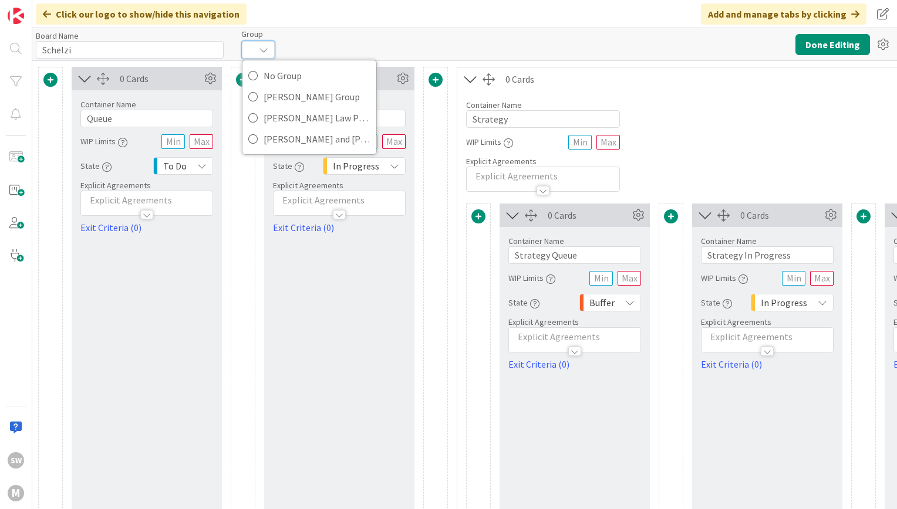
click at [259, 44] on div at bounding box center [258, 50] width 33 height 18
click at [251, 118] on icon at bounding box center [252, 118] width 9 height 18
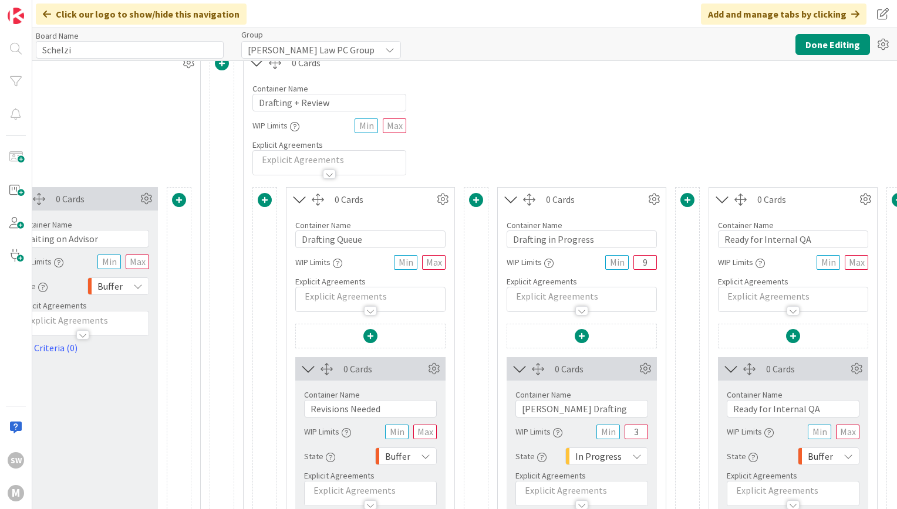
scroll to position [16, 1071]
drag, startPoint x: 334, startPoint y: 97, endPoint x: 288, endPoint y: 102, distance: 46.6
click at [288, 102] on input "Drafting + Review" at bounding box center [328, 103] width 154 height 18
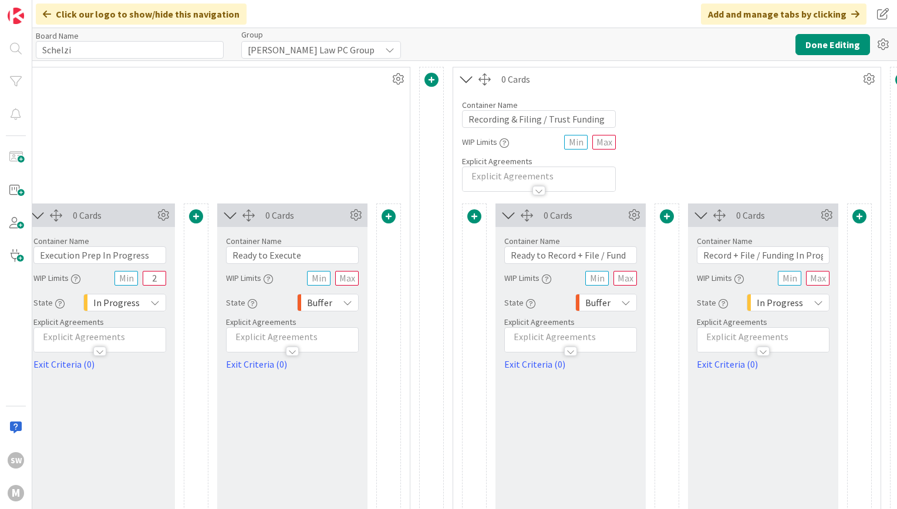
scroll to position [0, 2667]
type input "Drafting and Revisions"
drag, startPoint x: 464, startPoint y: 119, endPoint x: 669, endPoint y: 98, distance: 205.4
click at [669, 98] on div "Container Name 34 / 64 Recording & Filing / Trust Funding WIP Limits Explicit A…" at bounding box center [665, 141] width 427 height 101
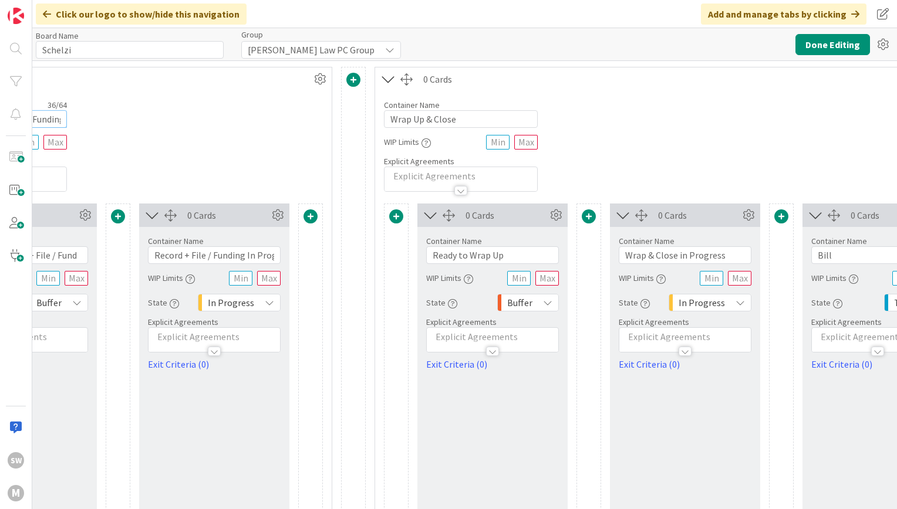
scroll to position [0, 3215]
type input "Filing and Recording / Trust Funding"
click at [428, 120] on input "Wrap Up & Close" at bounding box center [460, 119] width 154 height 18
type input "Wrap Up and Close"
click at [649, 256] on input "Wrap & Close in Progress" at bounding box center [684, 256] width 133 height 18
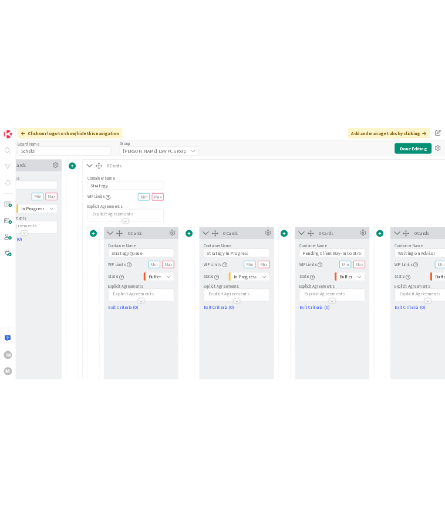
scroll to position [0, 0]
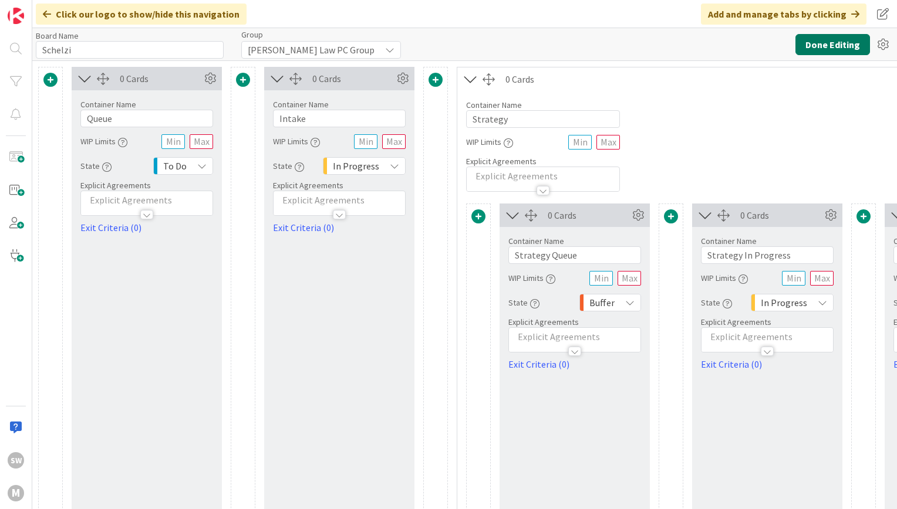
type input "Wrap Up and Close in Progress"
click at [823, 49] on button "Done Editing" at bounding box center [832, 44] width 75 height 21
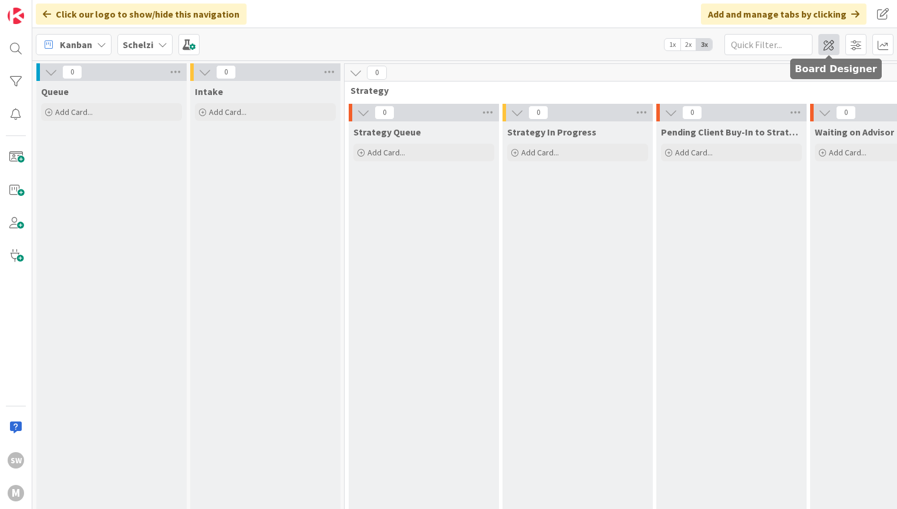
click at [826, 39] on span at bounding box center [828, 44] width 21 height 21
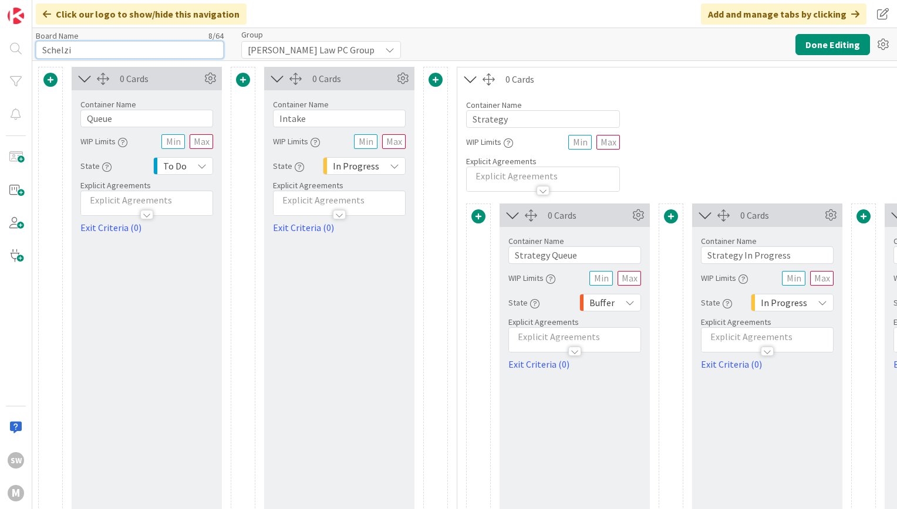
click at [98, 47] on input "Schelzi" at bounding box center [130, 50] width 188 height 18
click at [70, 50] on input "Schelzi Overview" at bounding box center [130, 50] width 188 height 18
type input "Schelzi - Estate Planning Overview"
click at [803, 36] on button "Done Editing" at bounding box center [832, 44] width 75 height 21
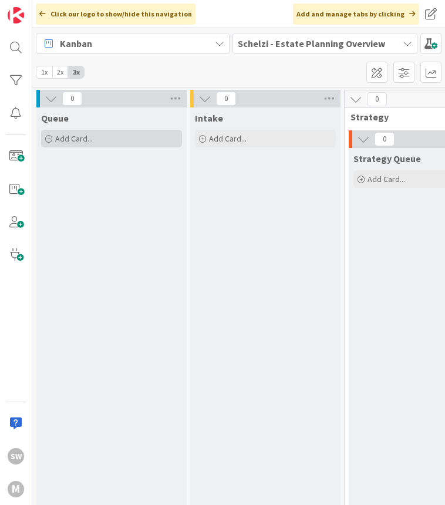
click at [73, 139] on span "Add Card..." at bounding box center [74, 138] width 38 height 11
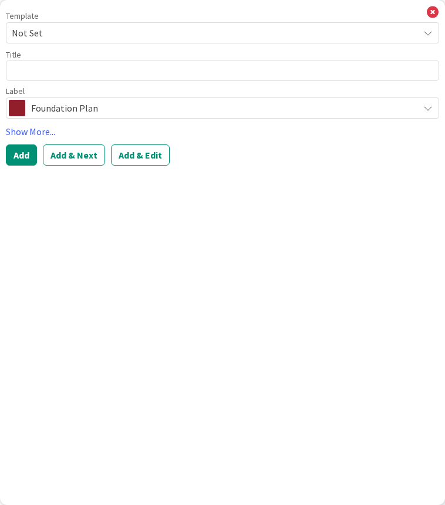
type textarea "x"
type textarea "k"
type textarea "x"
type textarea "kA"
type textarea "x"
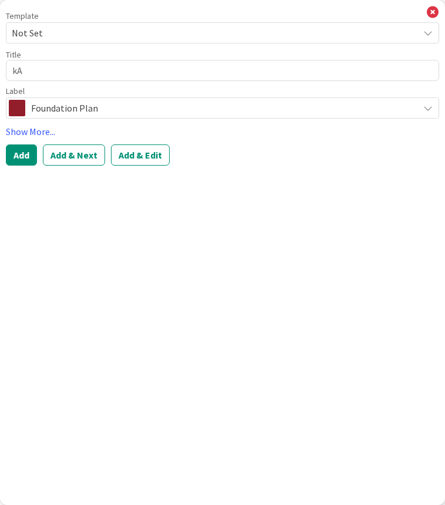
type textarea "k"
type textarea "x"
type textarea "K"
type textarea "x"
type textarea "Ka"
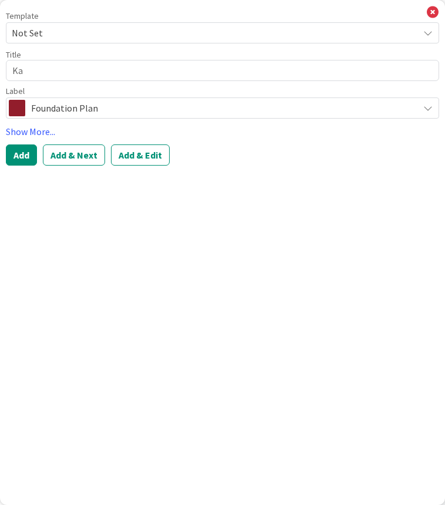
type textarea "x"
type textarea "Kat"
type textarea "x"
type textarea "Kath"
type textarea "x"
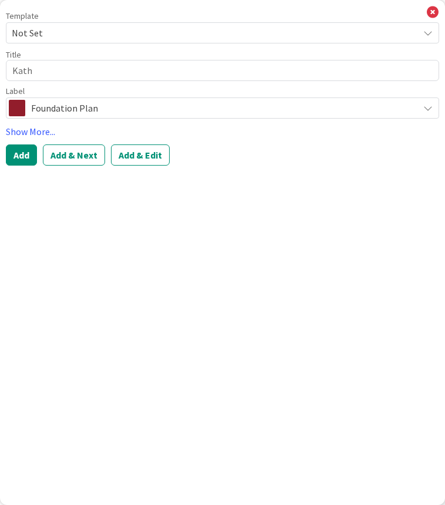
type textarea "Kathe"
type textarea "x"
type textarea "Kather"
type textarea "x"
type textarea "Katheri"
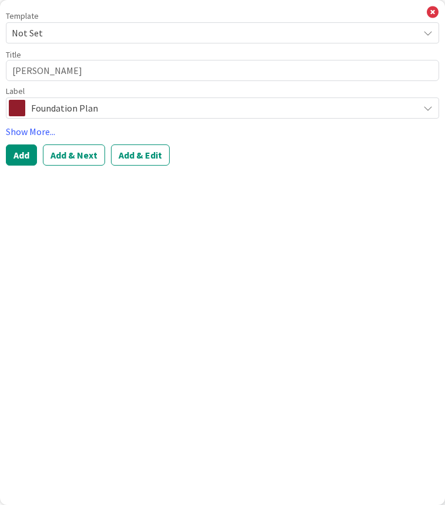
type textarea "x"
type textarea "Katherin"
type textarea "x"
type textarea "Katherine"
type textarea "x"
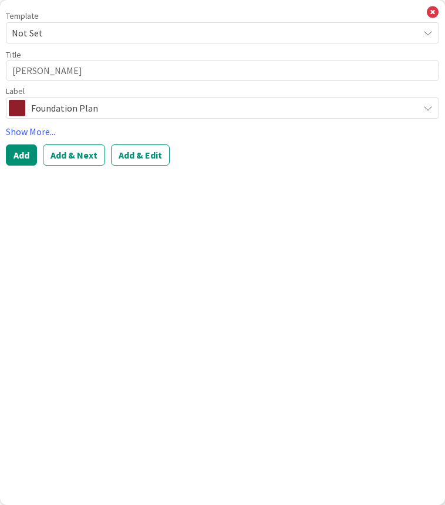
type textarea "Katherine"
type textarea "x"
type textarea "Katherine T"
type textarea "x"
type textarea "Katherine Th"
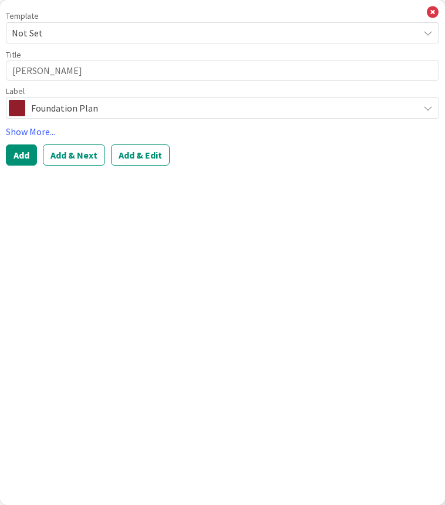
type textarea "x"
type textarea "Katherine Tho"
type textarea "x"
type textarea "Katherine Thom"
type textarea "x"
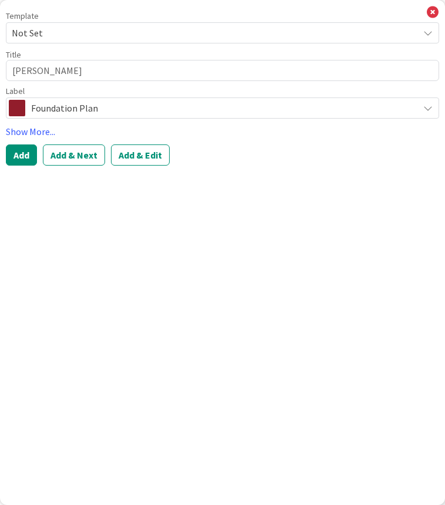
type textarea "Katherine Thomp"
type textarea "x"
type textarea "Katherine Thomps"
type textarea "x"
type textarea "Katherine Thompso"
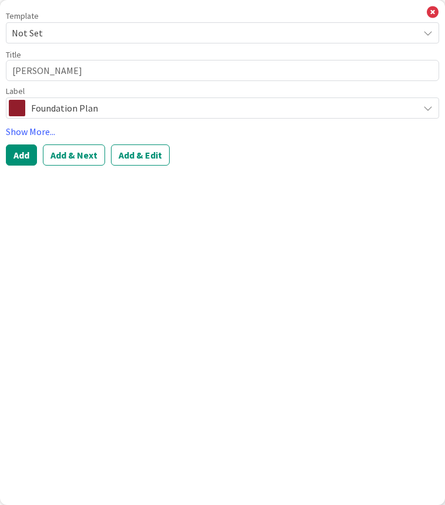
type textarea "x"
type textarea "Katherine Thompson"
type textarea "x"
type textarea "Katherine Thompson"
type textarea "x"
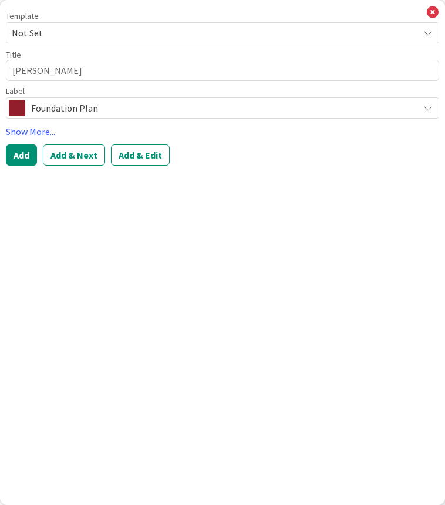
type textarea "Katherine Thompson }"
type textarea "x"
type textarea "Katherine Thompson }"
type textarea "x"
type textarea "Katherine Thompson } E"
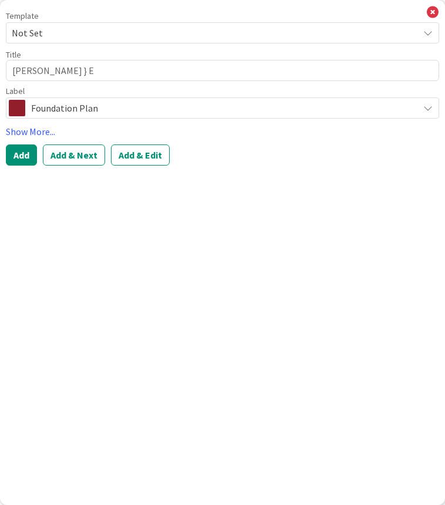
type textarea "x"
type textarea "Katherine Thompson }"
type textarea "x"
type textarea "Katherine Thompson }"
type textarea "x"
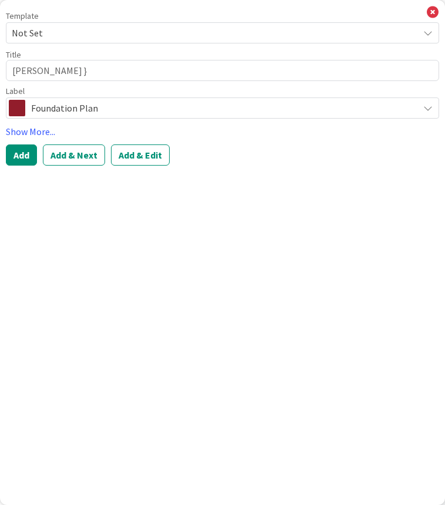
type textarea "Katherine Thompson"
type textarea "x"
type textarea "Katherine Thompson |"
type textarea "x"
type textarea "Katherine Thompson |"
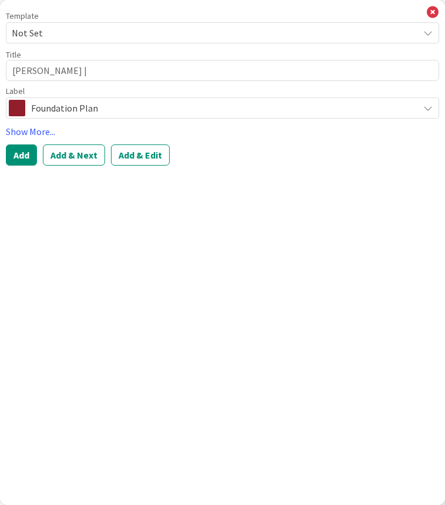
type textarea "x"
type textarea "Katherine Thompson | E"
type textarea "x"
type textarea "Katherine Thompson | Es"
type textarea "x"
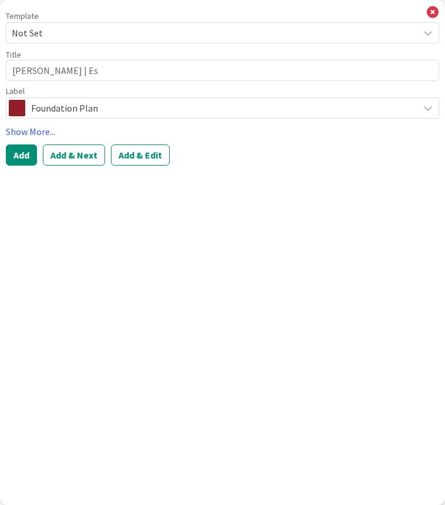
type textarea "Katherine Thompson | Est"
type textarea "x"
type textarea "Katherine Thompson | Esta"
type textarea "x"
type textarea "Katherine Thompson | Estat"
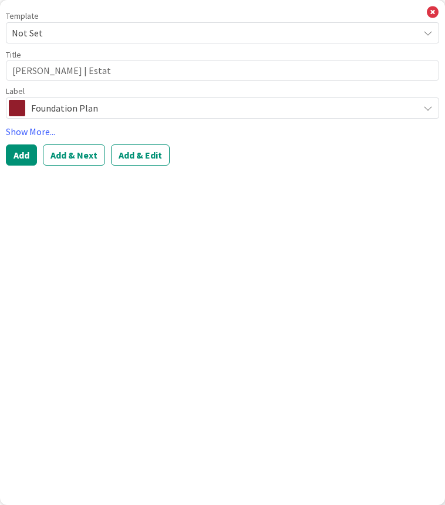
type textarea "x"
type textarea "Katherine Thompson | Estate"
type textarea "x"
type textarea "Katherine Thompson | Estate"
type textarea "x"
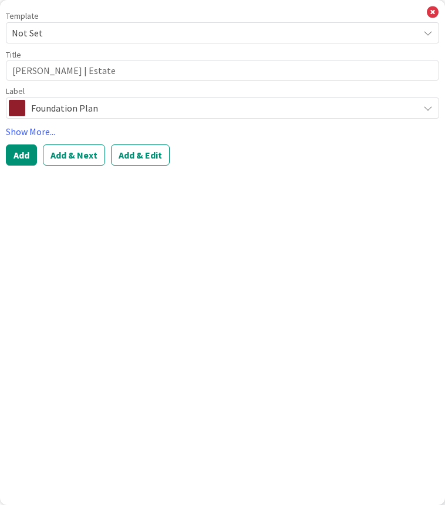
type textarea "Katherine Thompson | Estate P"
type textarea "x"
type textarea "Katherine Thompson | Estate Pl"
type textarea "x"
type textarea "Katherine Thompson | Estate Pla"
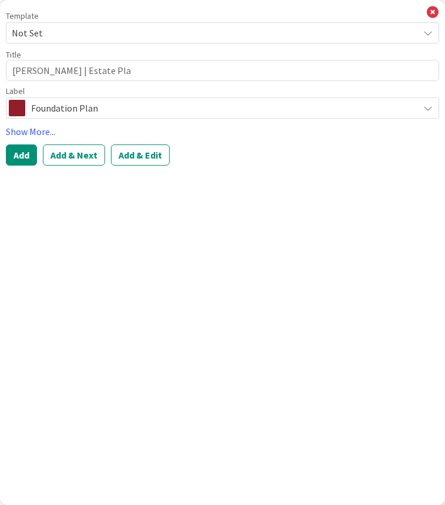
type textarea "x"
type textarea "Katherine Thompson | Estate Plan"
type textarea "x"
type textarea "Katherine Thompson | Estate Plann"
type textarea "x"
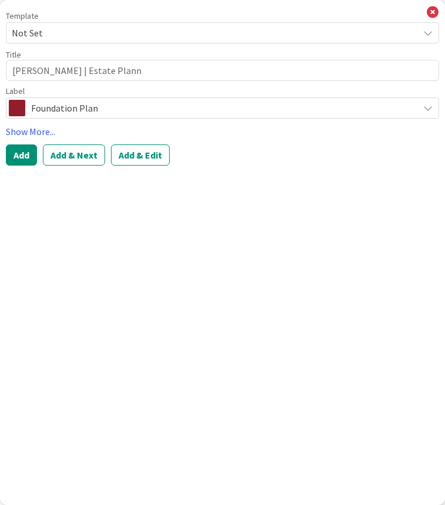
type textarea "Katherine Thompson | Estate Planni"
type textarea "x"
type textarea "Katherine Thompson | Estate Plannin"
type textarea "x"
type textarea "Katherine Thompson | Estate Planning"
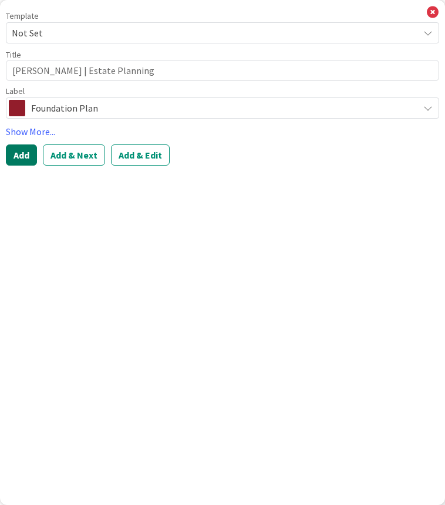
click at [22, 158] on button "Add" at bounding box center [21, 154] width 31 height 21
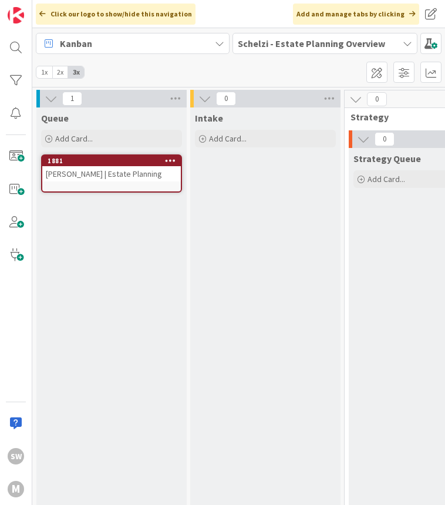
click at [102, 174] on div "Katherine Thompson | Estate Planning" at bounding box center [111, 173] width 139 height 15
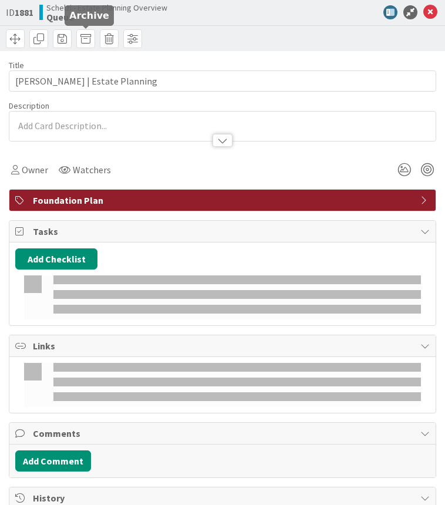
type textarea "x"
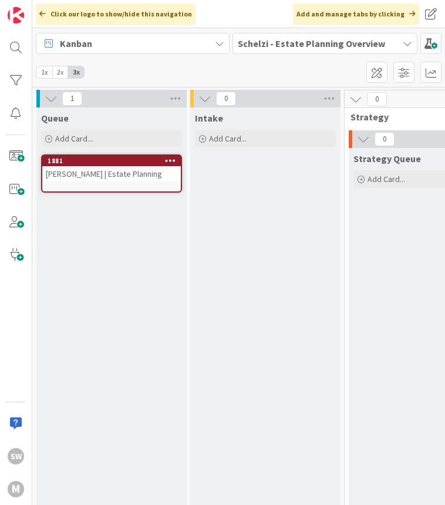
click at [169, 158] on icon at bounding box center [170, 160] width 11 height 8
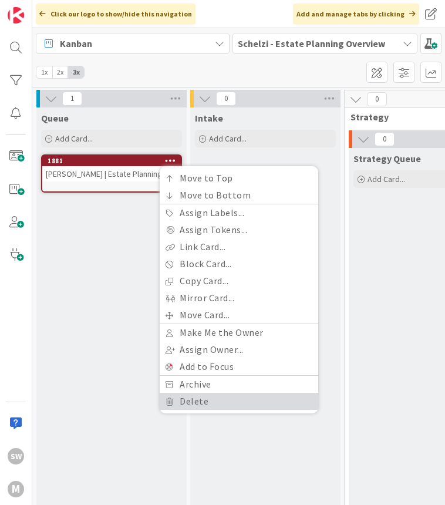
click at [189, 396] on link "Delete" at bounding box center [239, 401] width 158 height 17
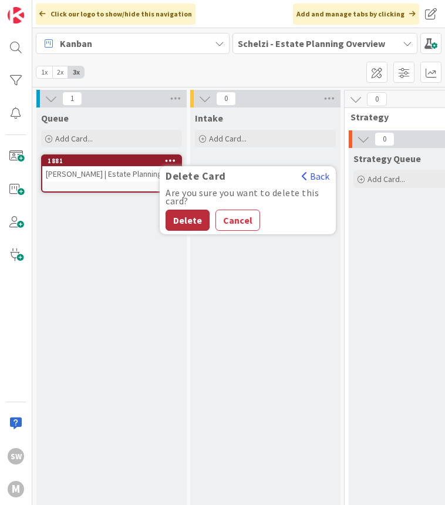
click at [173, 229] on button "Delete" at bounding box center [188, 220] width 44 height 21
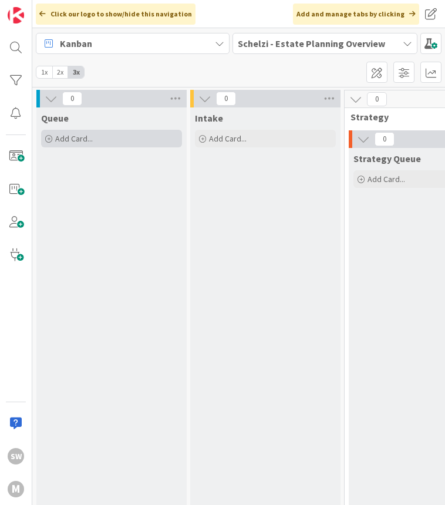
click at [82, 134] on span "Add Card..." at bounding box center [74, 138] width 38 height 11
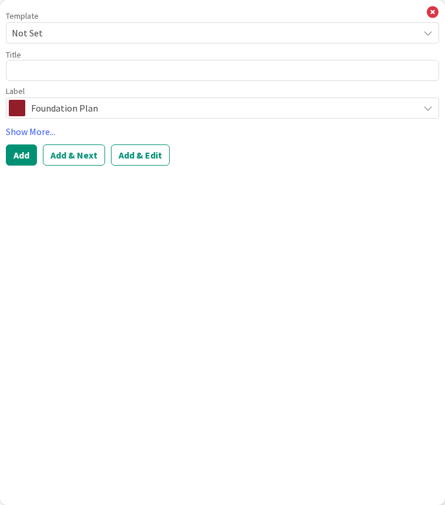
click at [62, 42] on span "Not Set" at bounding box center [222, 32] width 433 height 21
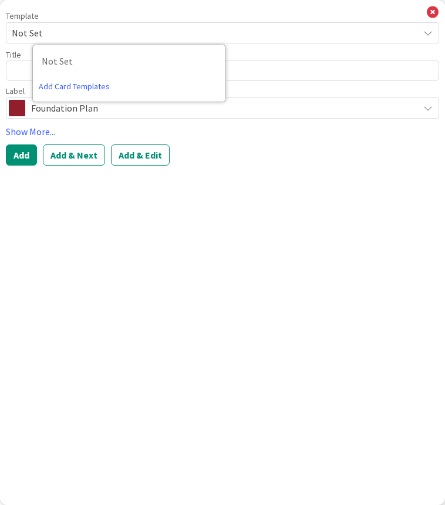
click at [62, 42] on span "Not Set" at bounding box center [222, 32] width 433 height 21
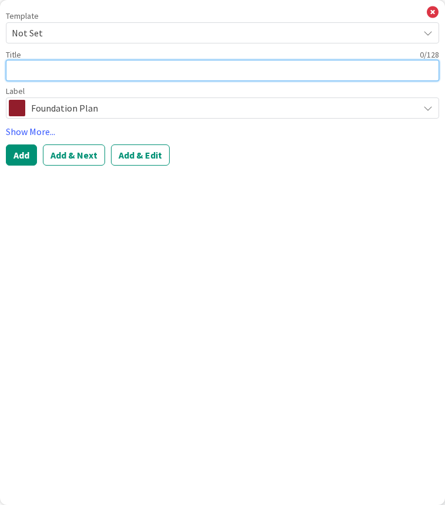
click at [46, 70] on textarea at bounding box center [222, 70] width 433 height 21
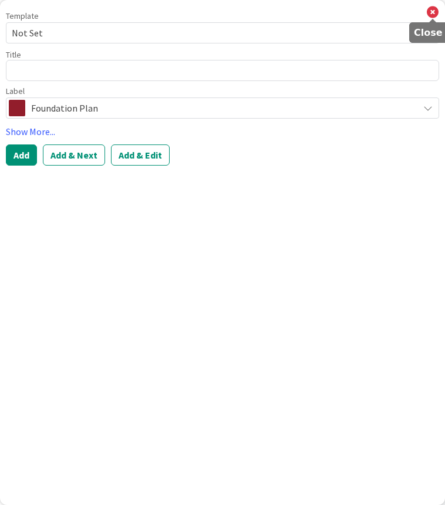
click at [435, 11] on icon at bounding box center [433, 12] width 12 height 13
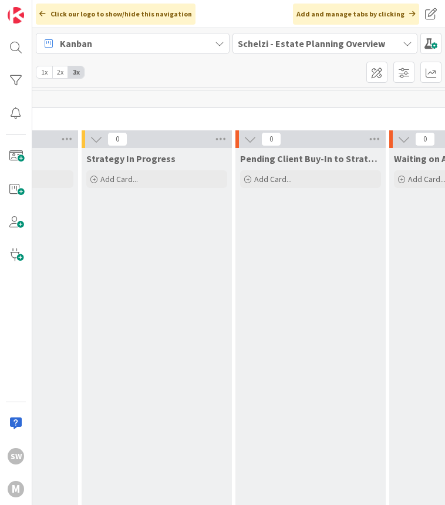
scroll to position [0, 421]
